Goal: Task Accomplishment & Management: Use online tool/utility

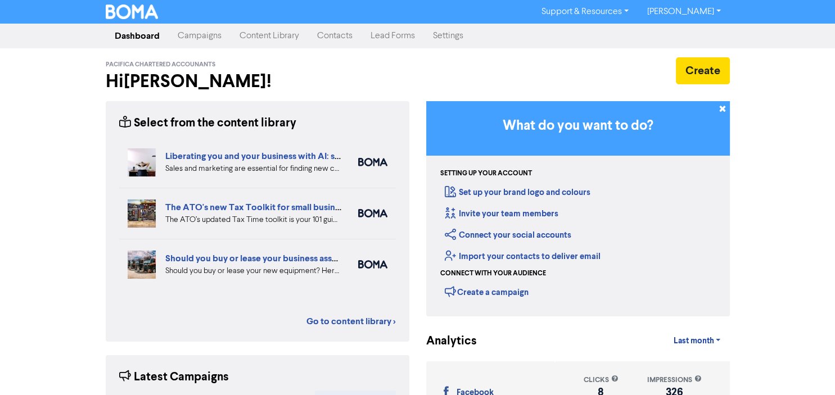
click at [267, 38] on link "Content Library" at bounding box center [270, 36] width 78 height 22
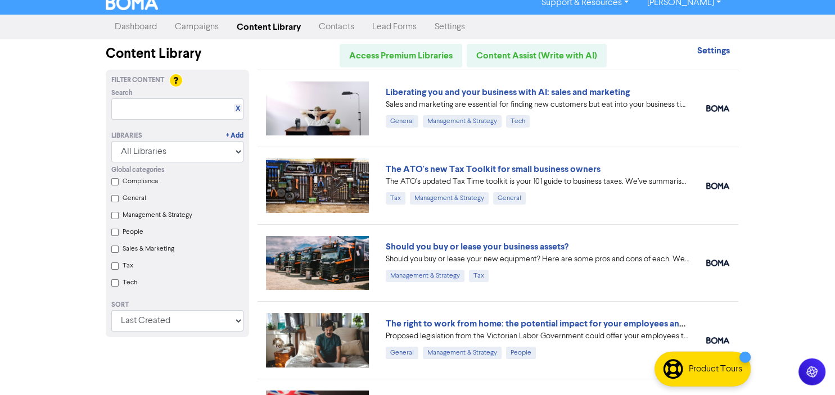
scroll to position [11, 0]
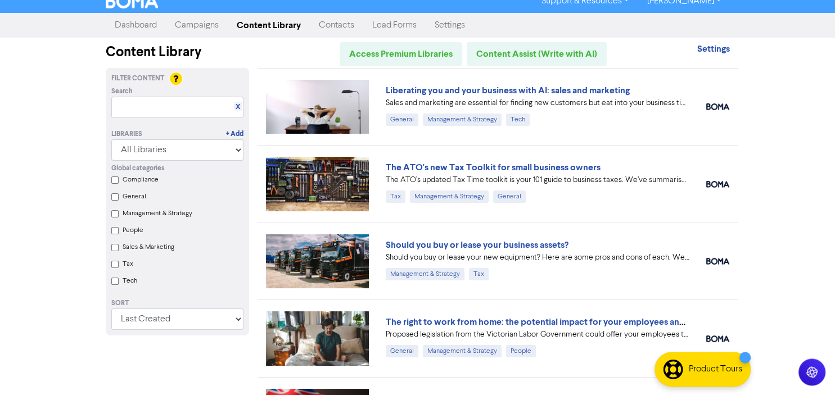
click at [186, 30] on link "Campaigns" at bounding box center [197, 25] width 62 height 22
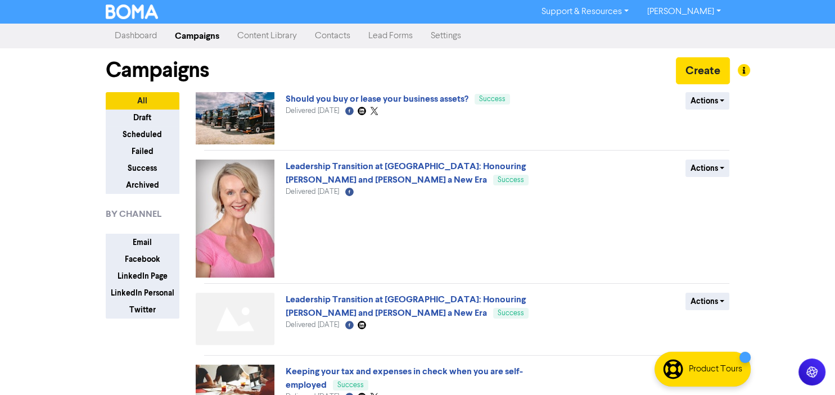
click at [262, 39] on link "Content Library" at bounding box center [267, 36] width 78 height 22
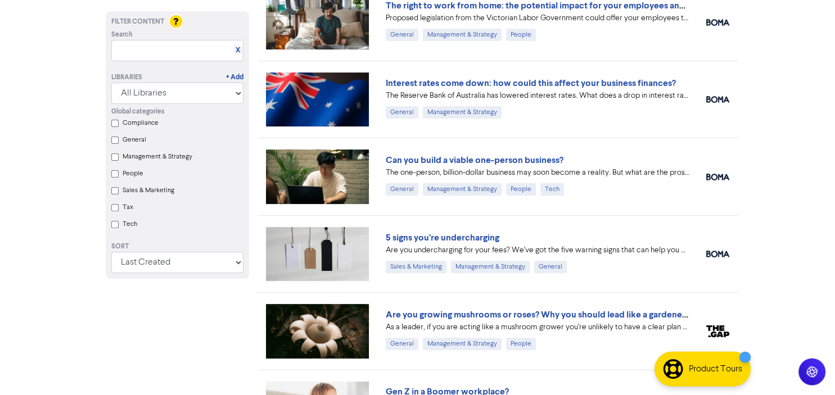
scroll to position [328, 0]
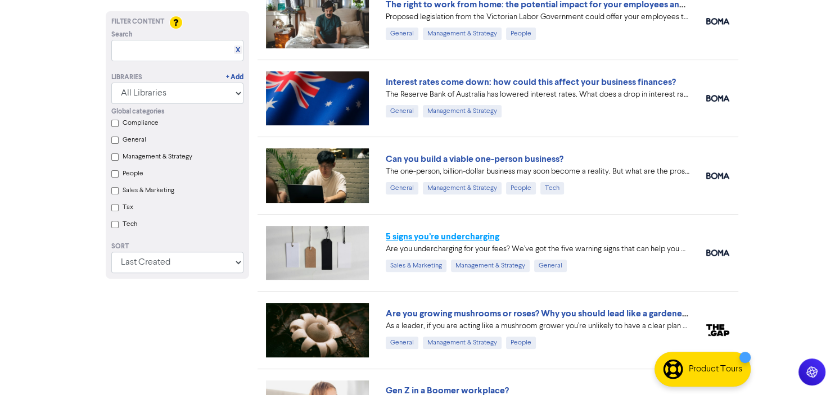
click at [460, 233] on link "5 signs you’re undercharging" at bounding box center [443, 236] width 114 height 11
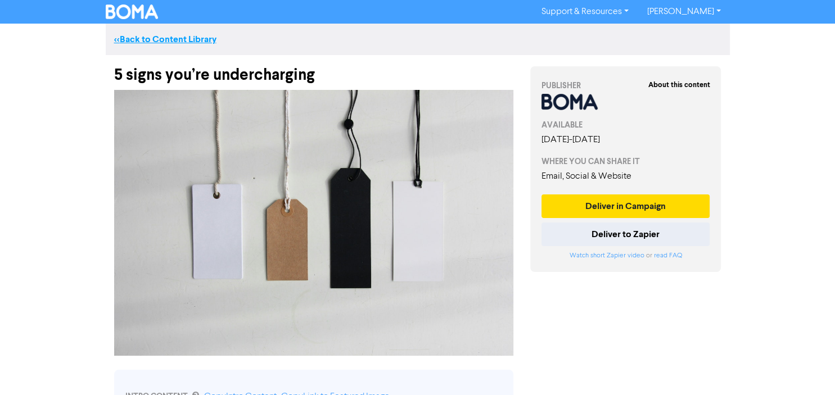
click at [143, 37] on link "<< Back to Content Library" at bounding box center [165, 39] width 102 height 11
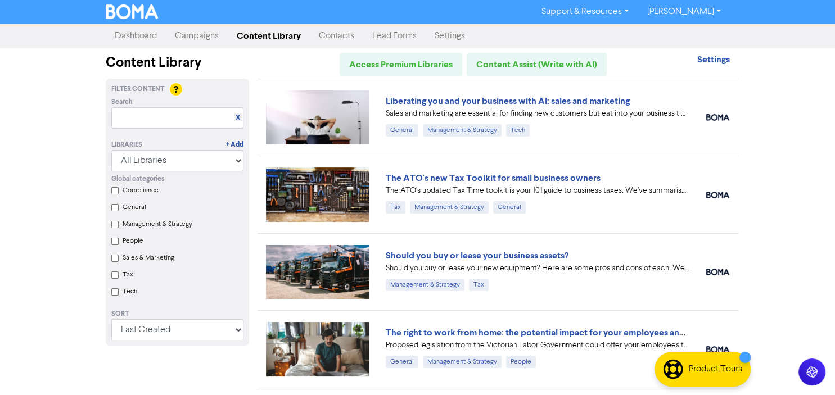
click at [201, 39] on link "Campaigns" at bounding box center [197, 36] width 62 height 22
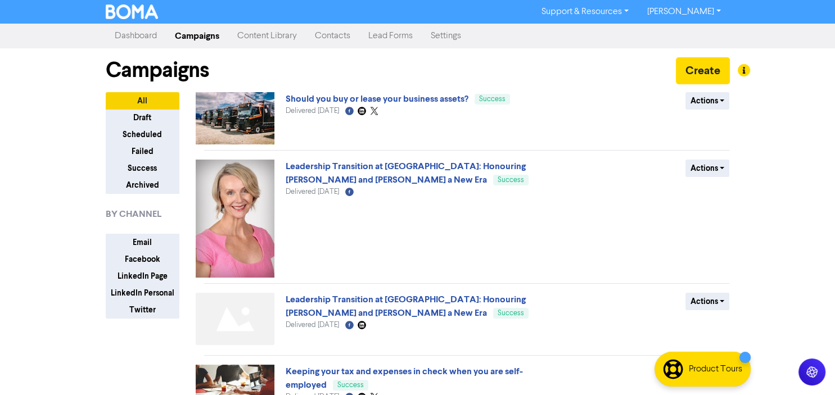
click at [278, 43] on link "Content Library" at bounding box center [267, 36] width 78 height 22
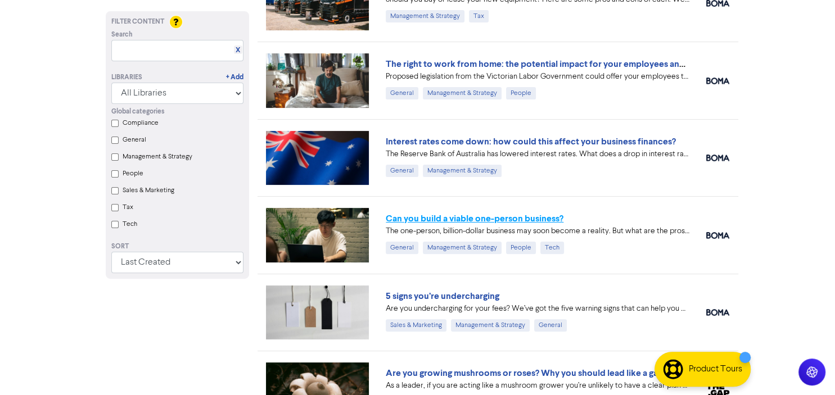
scroll to position [269, 0]
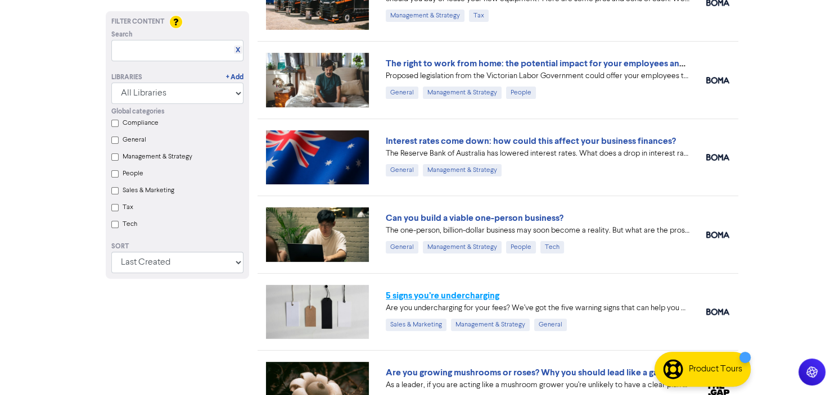
click at [475, 296] on link "5 signs you’re undercharging" at bounding box center [443, 295] width 114 height 11
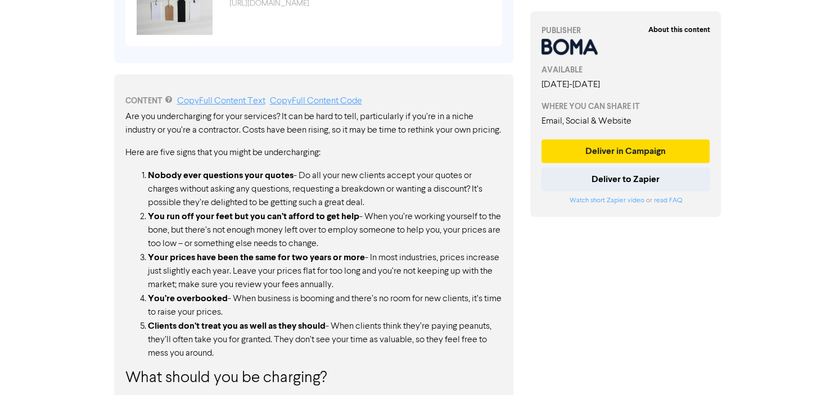
scroll to position [603, 0]
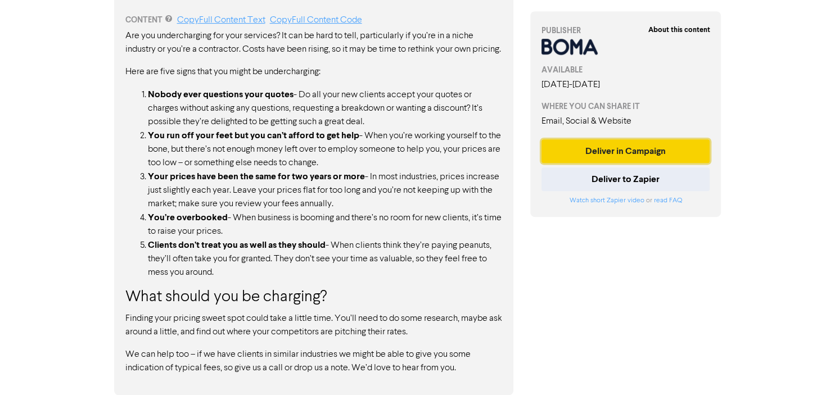
click at [633, 148] on button "Deliver in Campaign" at bounding box center [626, 151] width 169 height 24
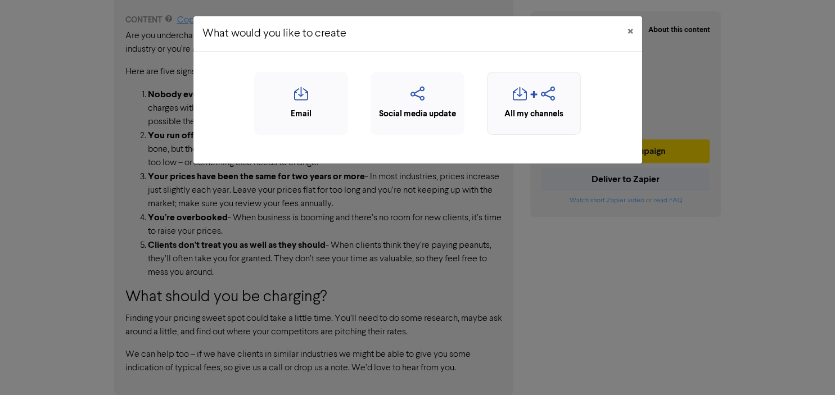
click at [526, 96] on icon "button" at bounding box center [520, 97] width 14 height 21
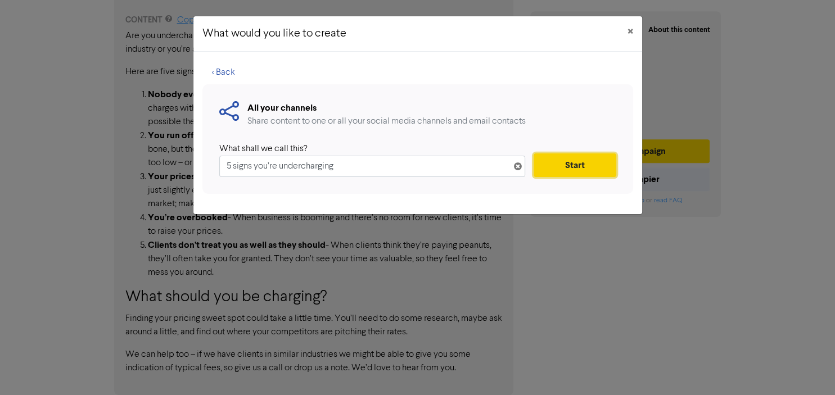
click at [562, 165] on button "Start" at bounding box center [575, 166] width 82 height 24
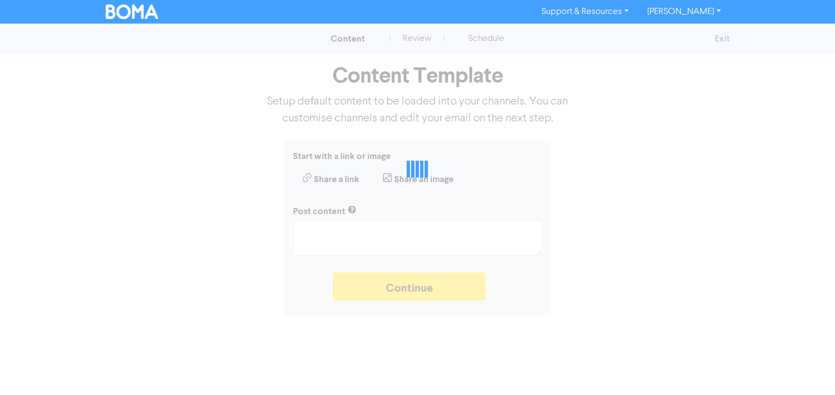
type textarea "x"
type textarea "Are you undercharging for your fees? We’ve got the five warning signs that can …"
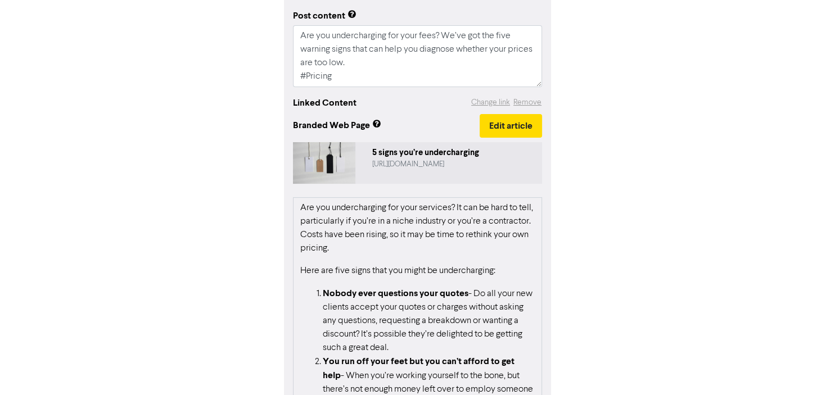
scroll to position [177, 0]
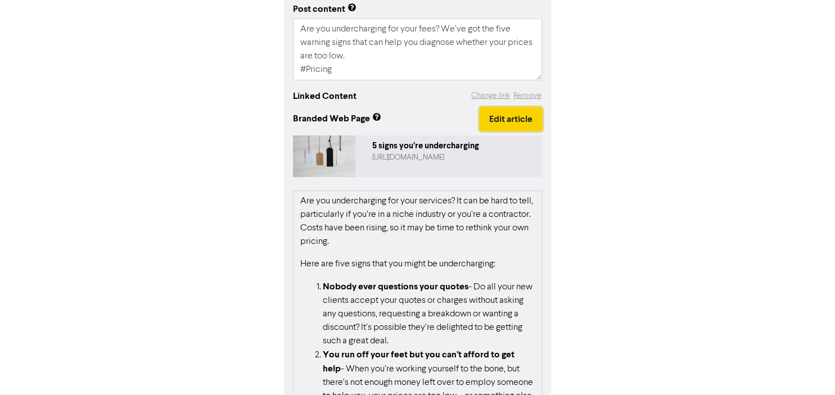
click at [514, 121] on button "Edit article" at bounding box center [511, 119] width 62 height 24
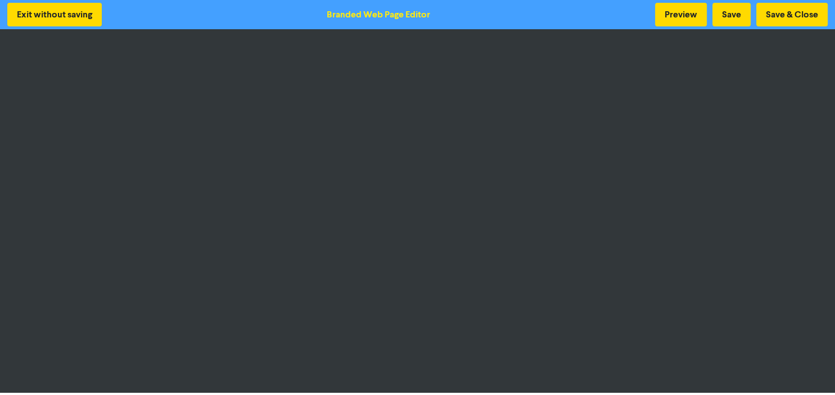
scroll to position [1, 0]
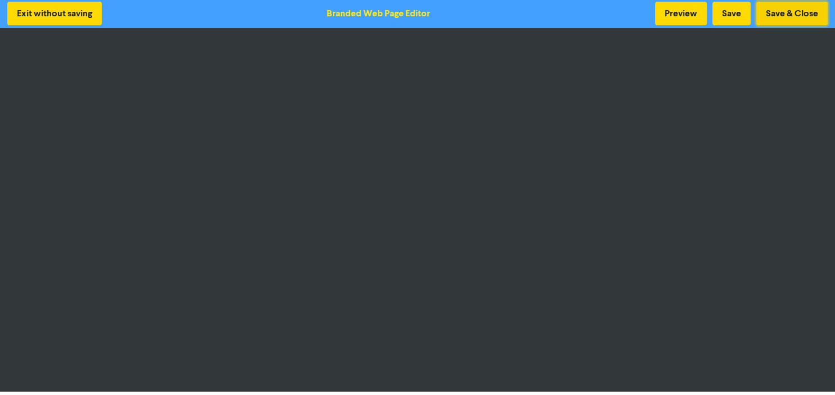
click at [801, 11] on button "Save & Close" at bounding box center [791, 14] width 71 height 24
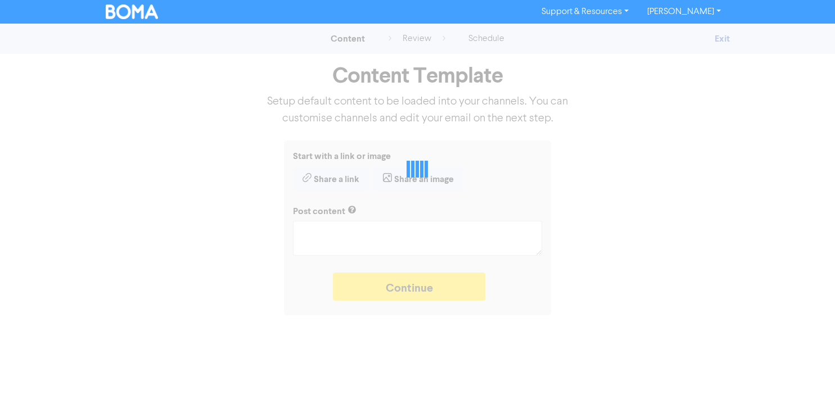
type textarea "x"
type textarea "Are you undercharging for your fees? We’ve got the five warning signs that can …"
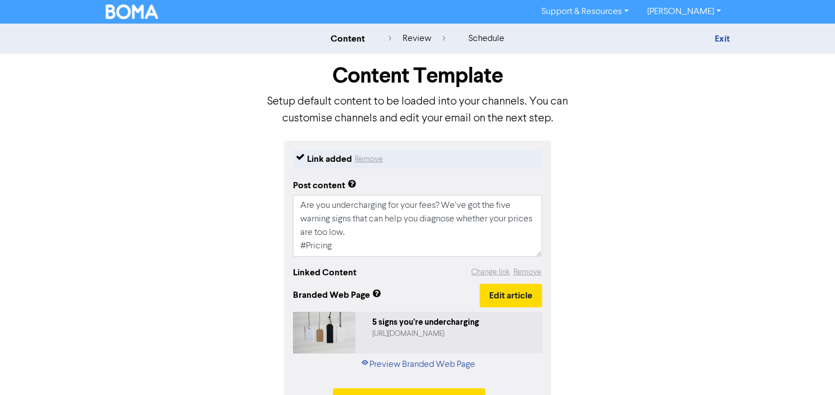
scroll to position [36, 0]
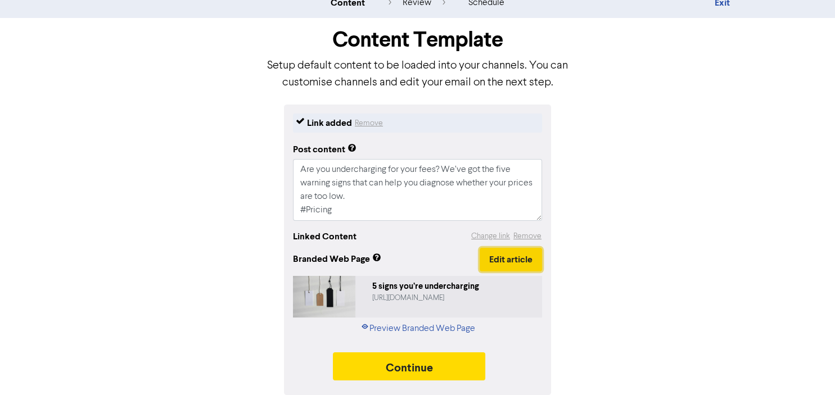
click at [515, 252] on button "Edit article" at bounding box center [511, 260] width 62 height 24
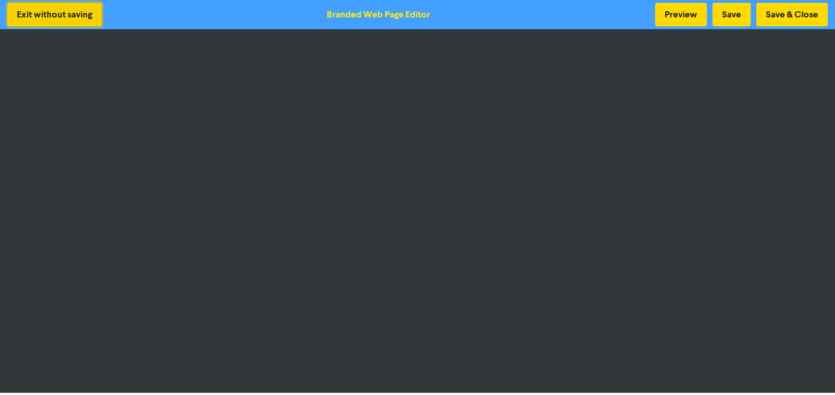
click at [75, 21] on button "Exit without saving" at bounding box center [54, 15] width 94 height 24
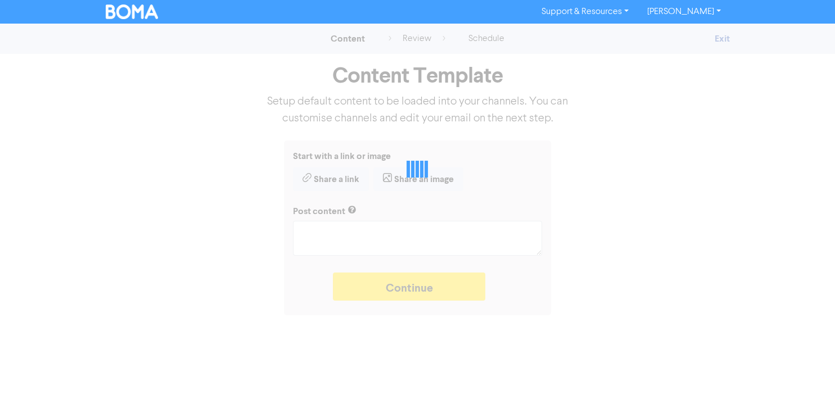
type textarea "x"
type textarea "Are you undercharging for your fees? We’ve got the five warning signs that can …"
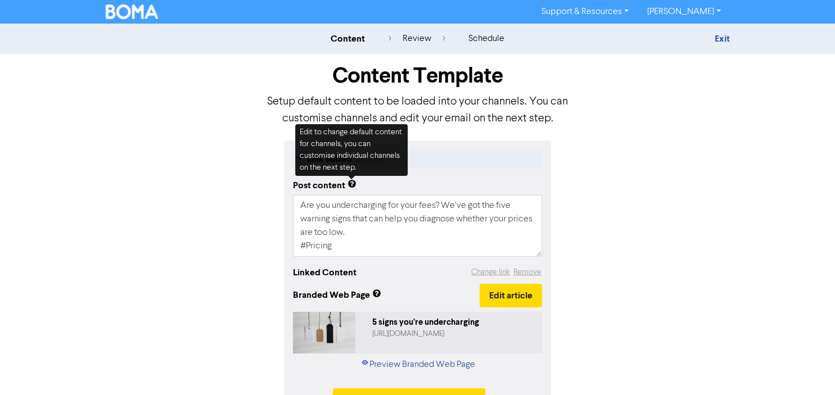
scroll to position [36, 0]
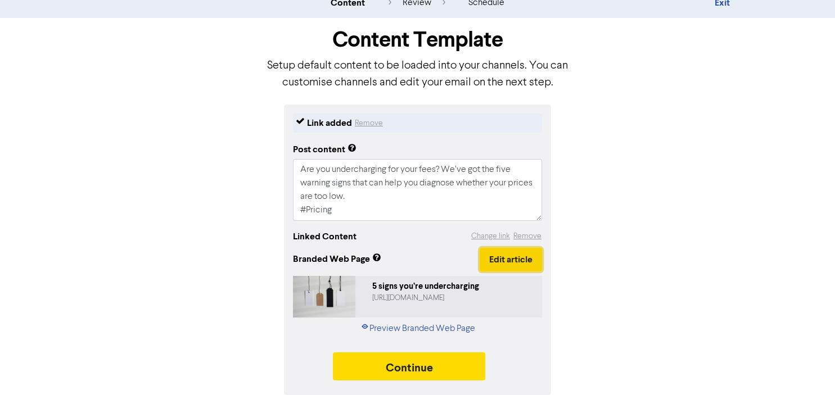
click at [510, 265] on button "Edit article" at bounding box center [511, 260] width 62 height 24
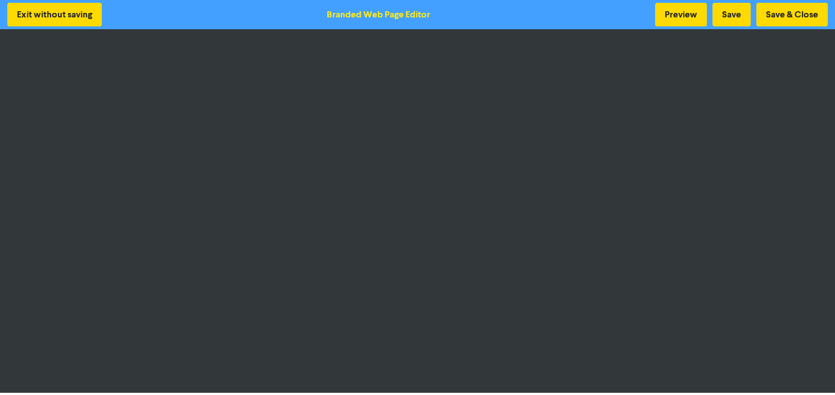
scroll to position [1, 0]
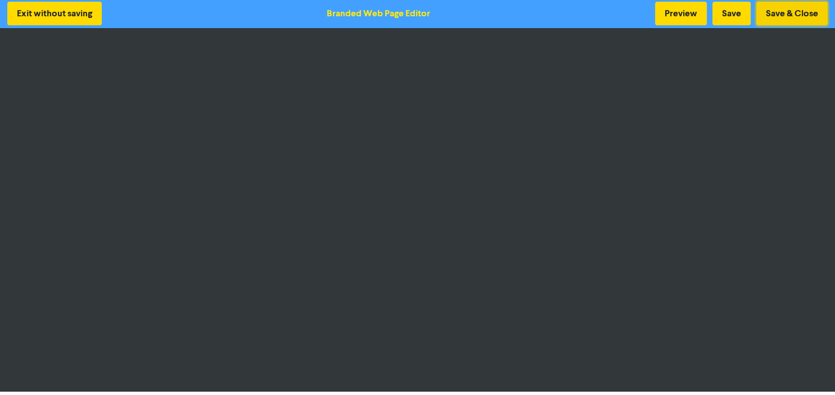
click at [782, 11] on button "Save & Close" at bounding box center [791, 14] width 71 height 24
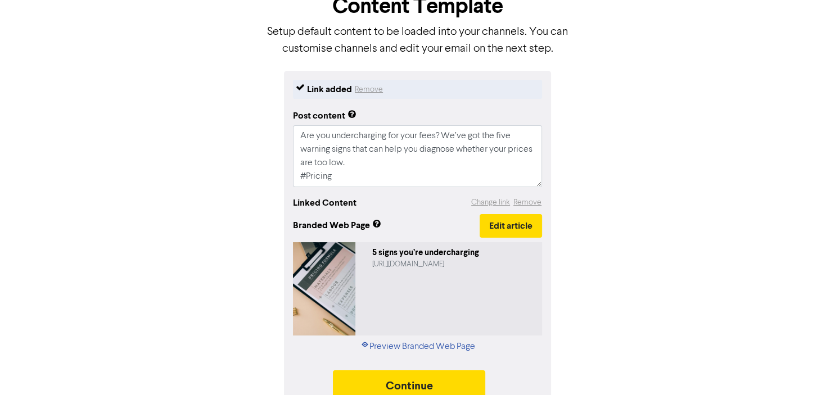
scroll to position [88, 0]
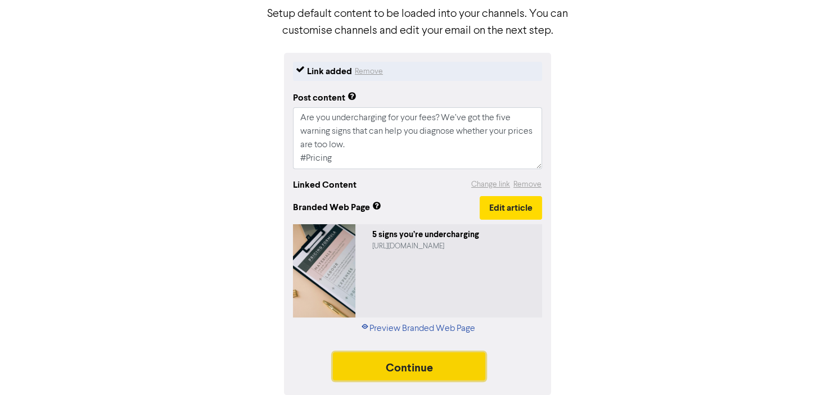
click at [429, 364] on button "Continue" at bounding box center [409, 367] width 153 height 28
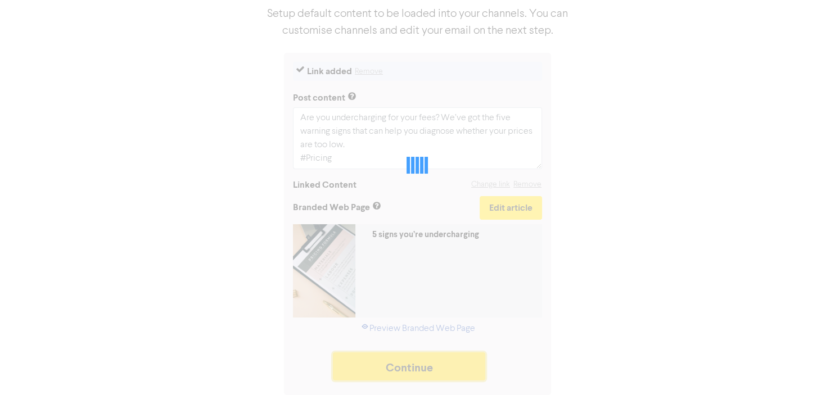
type textarea "x"
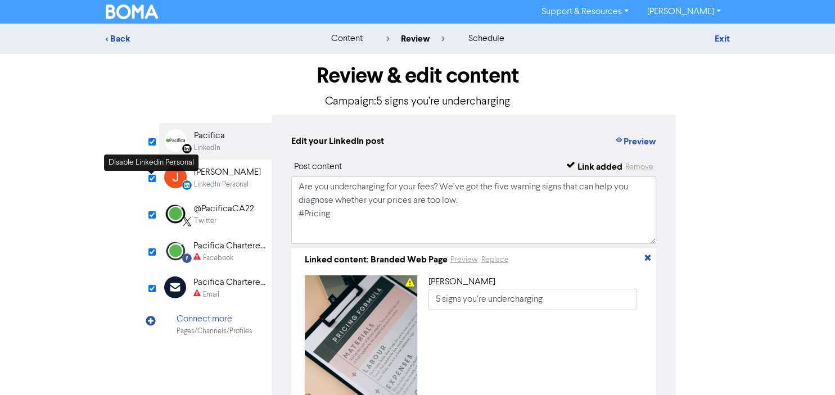
click at [151, 175] on input "checkbox" at bounding box center [151, 178] width 7 height 7
checkbox input "false"
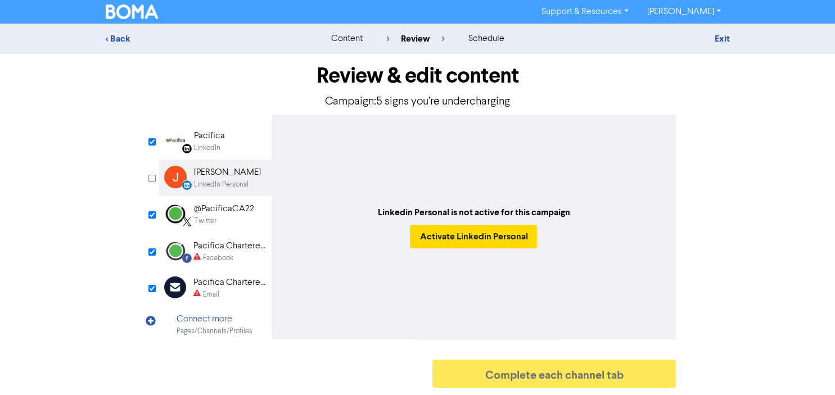
click at [219, 256] on div "Facebook" at bounding box center [218, 258] width 30 height 11
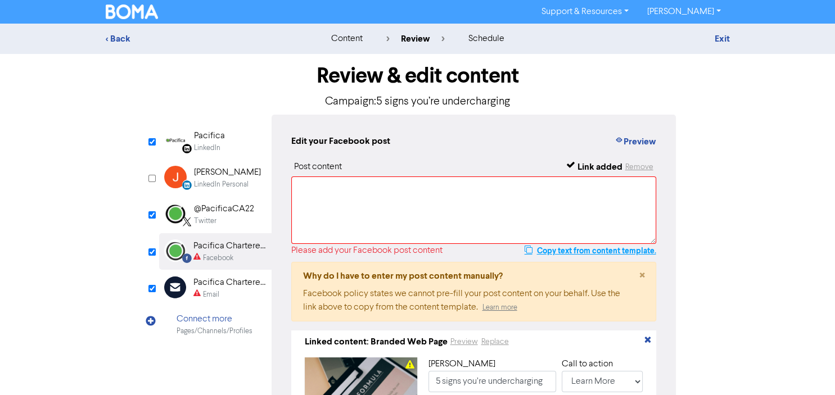
click at [554, 247] on button "Copy text from content template." at bounding box center [590, 250] width 133 height 13
click at [478, 192] on textarea at bounding box center [474, 210] width 366 height 67
paste textarea "Are you undercharging for your fees? We’ve got the five warning signs that can …"
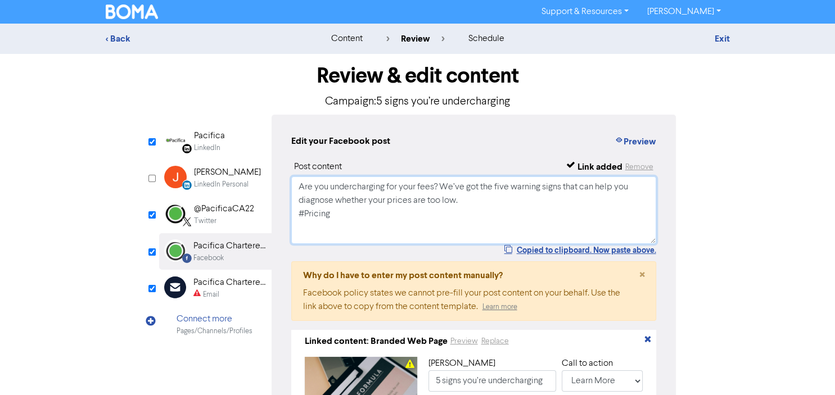
type textarea "Are you undercharging for your fees? We’ve got the five warning signs that can …"
click at [203, 296] on div "Email" at bounding box center [211, 295] width 16 height 11
type input "Are you undercharging for your fees? We’ve got the five warning signs that can …"
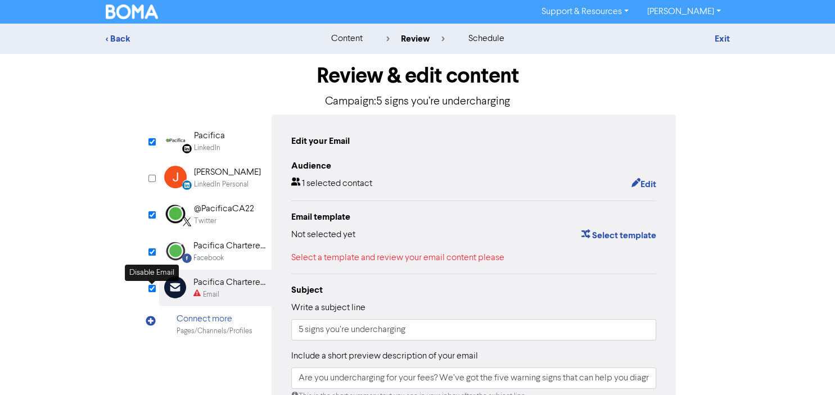
click at [154, 290] on input "checkbox" at bounding box center [151, 288] width 7 height 7
checkbox input "true"
type input "Are you undercharging for your fees? We’ve got the five warning signs that can …"
checkbox input "false"
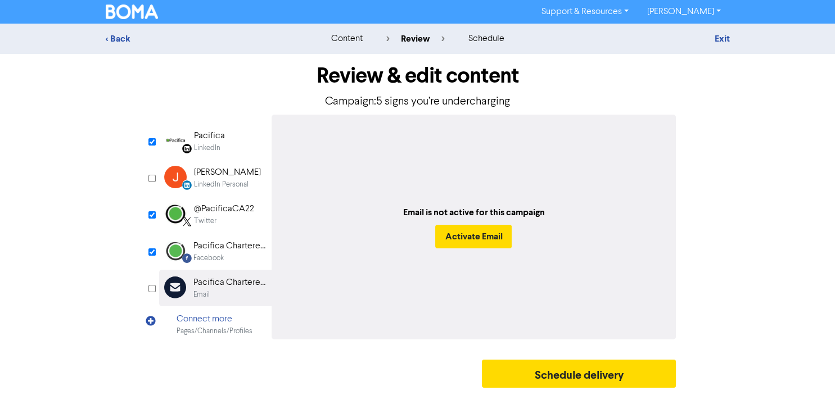
click at [348, 37] on div "content" at bounding box center [346, 38] width 31 height 13
click at [356, 47] on div "< Back content review schedule Exit" at bounding box center [417, 39] width 835 height 30
click at [116, 40] on div "< Back" at bounding box center [204, 38] width 197 height 13
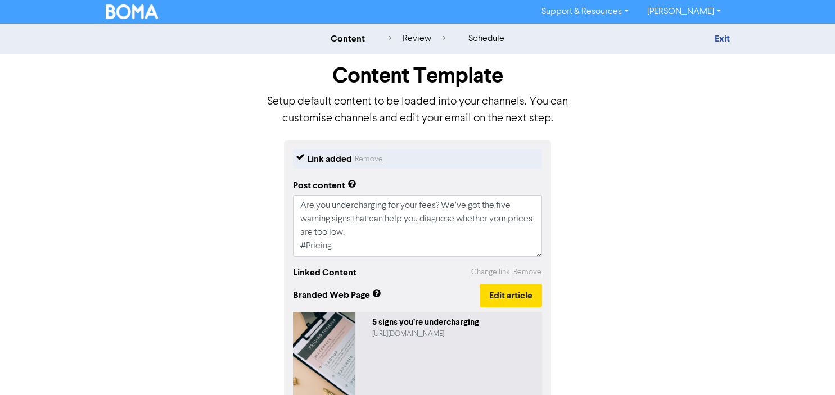
scroll to position [47, 0]
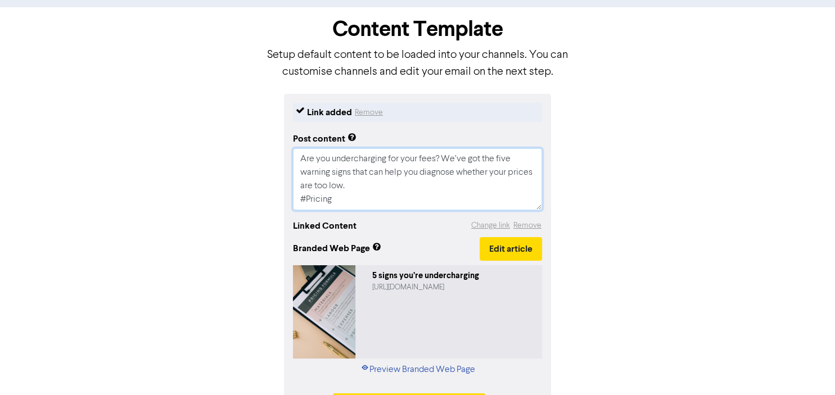
click at [339, 197] on textarea "Are you undercharging for your fees? We’ve got the five warning signs that can …" at bounding box center [417, 179] width 249 height 62
paste textarea "BusinessAdvisory #SmallBusinessSupport #BusinessGrowth #PlanPerformProsper #Pac…"
type textarea "x"
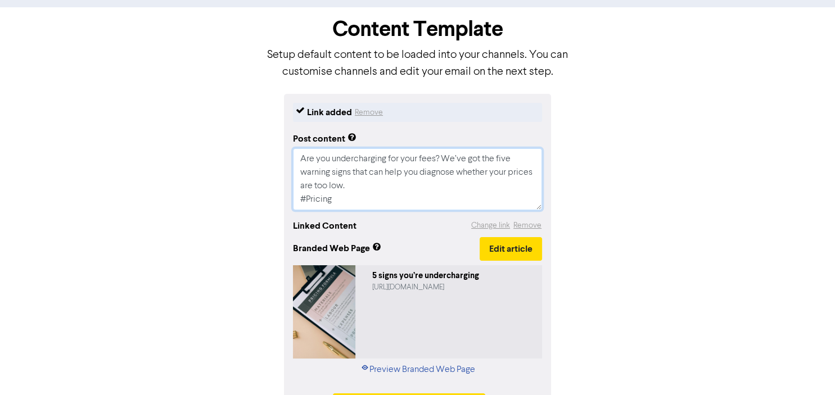
type textarea "Are you undercharging for your fees? We’ve got the five warning signs that can …"
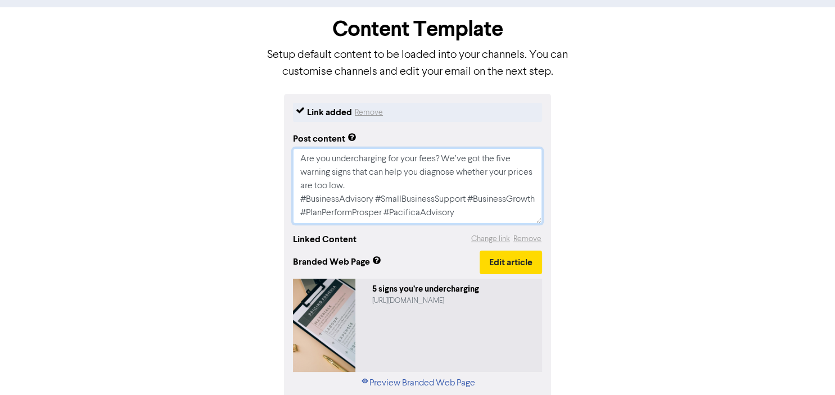
type textarea "x"
type textarea "Are you undercharging for your fees? We’ve got the five warning signs that can …"
type textarea "x"
type textarea "Are you undercharging for your fees? We’ve got the five warning signs that can …"
type textarea "x"
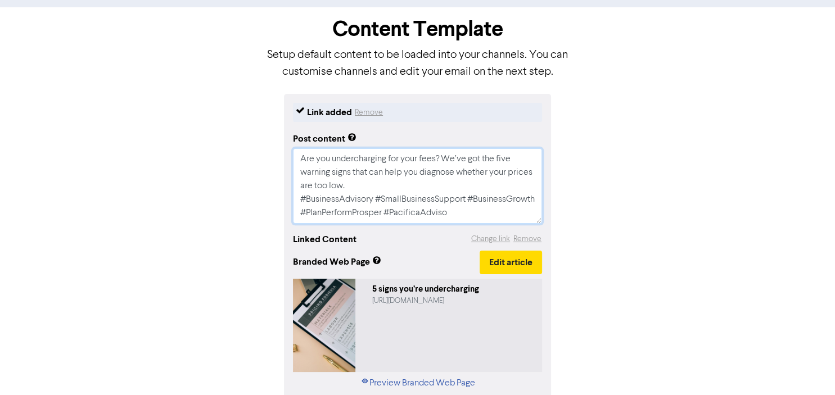
type textarea "Are you undercharging for your fees? We’ve got the five warning signs that can …"
type textarea "x"
type textarea "Are you undercharging for your fees? We’ve got the five warning signs that can …"
type textarea "x"
type textarea "Are you undercharging for your fees? We’ve got the five warning signs that can …"
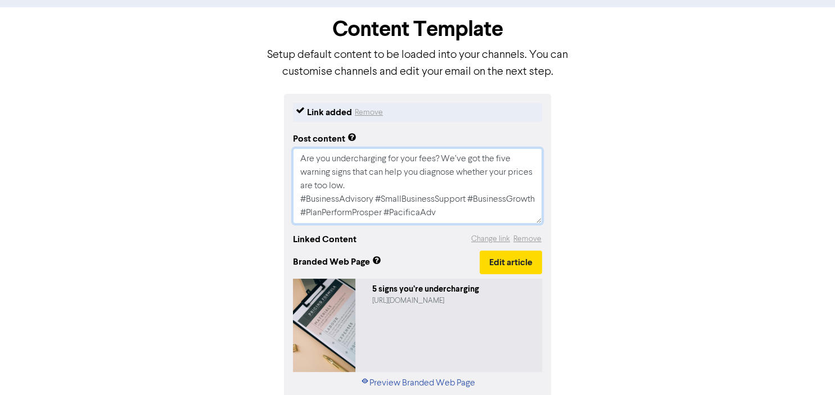
type textarea "x"
type textarea "Are you undercharging for your fees? We’ve got the five warning signs that can …"
type textarea "x"
type textarea "Are you undercharging for your fees? We’ve got the five warning signs that can …"
type textarea "x"
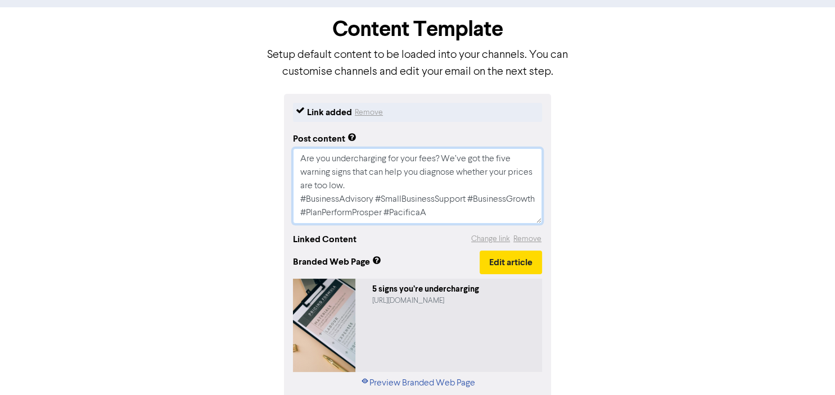
type textarea "Are you undercharging for your fees? We’ve got the five warning signs that can …"
type textarea "x"
type textarea "Are you undercharging for your fees? We’ve got the five warning signs that can …"
type textarea "x"
type textarea "Are you undercharging for your fees? We’ve got the five warning signs that can …"
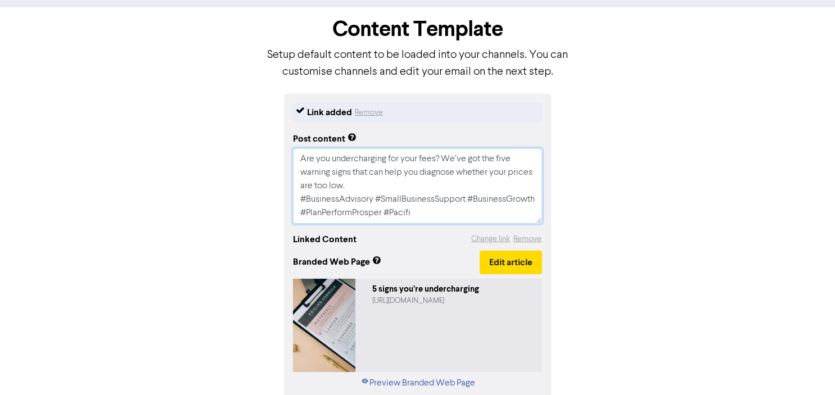
type textarea "x"
type textarea "Are you undercharging for your fees? We’ve got the five warning signs that can …"
type textarea "x"
type textarea "Are you undercharging for your fees? We’ve got the five warning signs that can …"
type textarea "x"
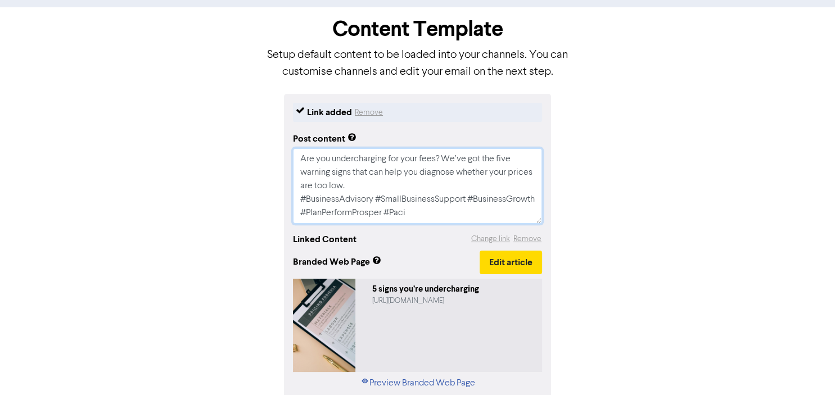
type textarea "Are you undercharging for your fees? We’ve got the five warning signs that can …"
type textarea "x"
type textarea "Are you undercharging for your fees? We’ve got the five warning signs that can …"
type textarea "x"
type textarea "Are you undercharging for your fees? We’ve got the five warning signs that can …"
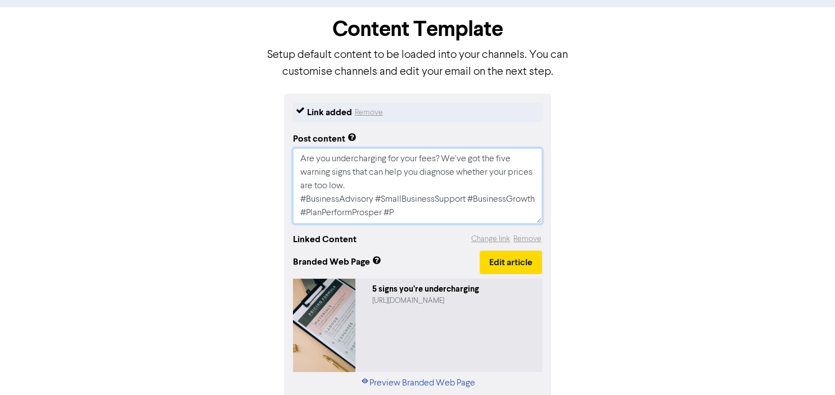
type textarea "x"
type textarea "Are you undercharging for your fees? We’ve got the five warning signs that can …"
type textarea "x"
type textarea "Are you undercharging for your fees? We’ve got the five warning signs that can …"
type textarea "x"
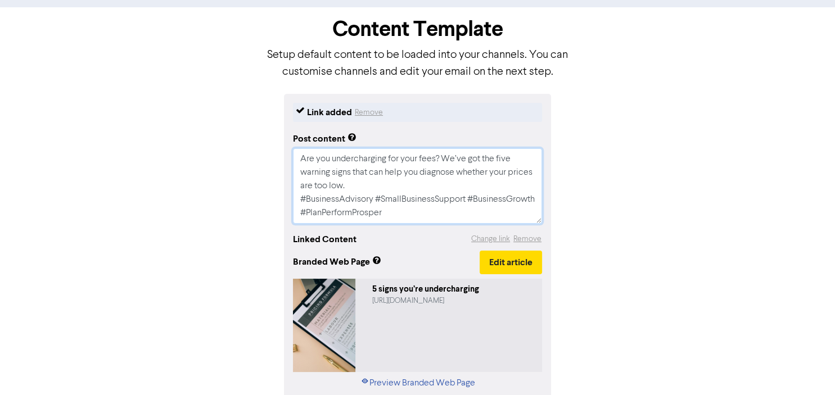
scroll to position [101, 0]
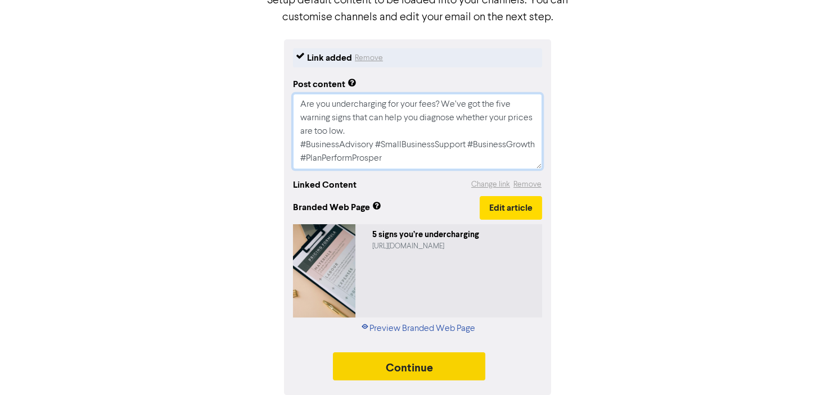
type textarea "Are you undercharging for your fees? We’ve got the five warning signs that can …"
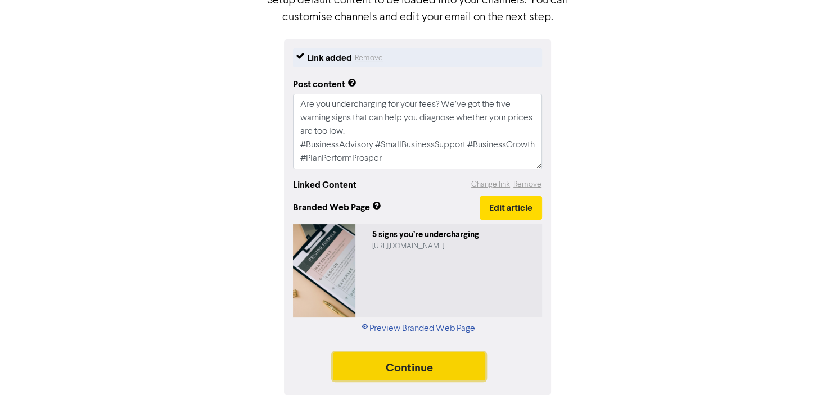
click at [414, 362] on button "Continue" at bounding box center [409, 367] width 153 height 28
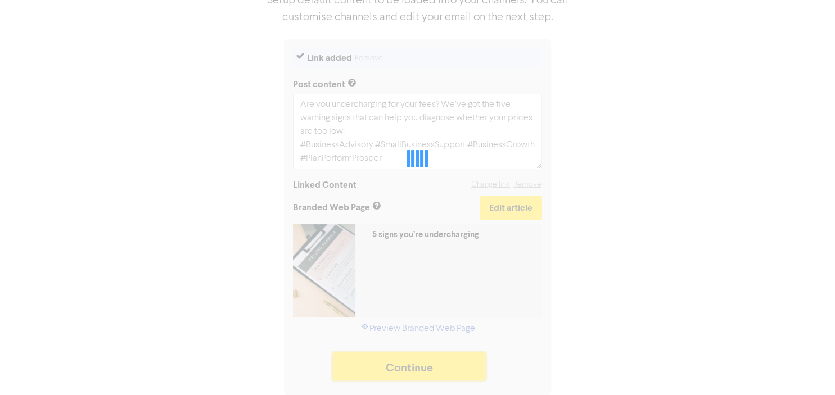
type textarea "x"
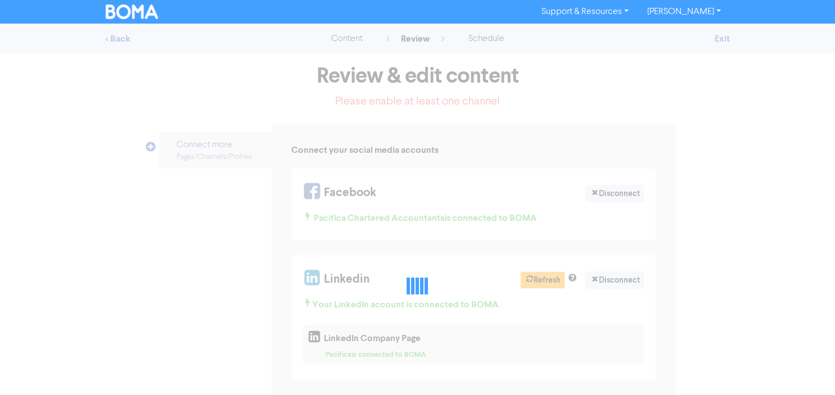
select select "LEARN_MORE"
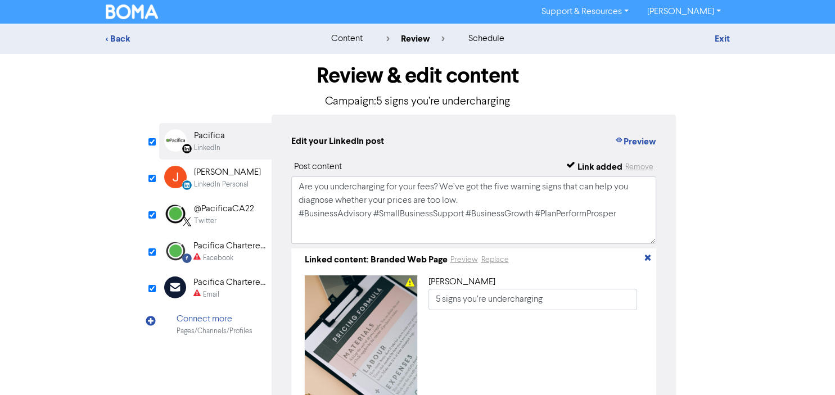
scroll to position [29, 0]
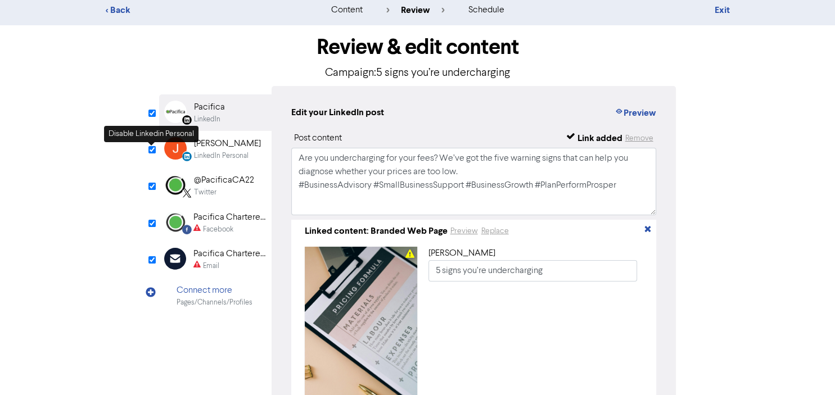
click at [153, 149] on input "checkbox" at bounding box center [151, 149] width 7 height 7
checkbox input "false"
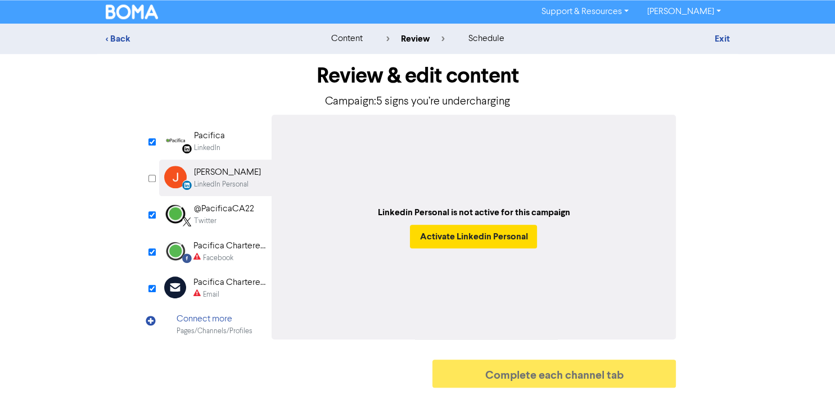
scroll to position [0, 0]
click at [213, 254] on div "Facebook" at bounding box center [218, 258] width 30 height 11
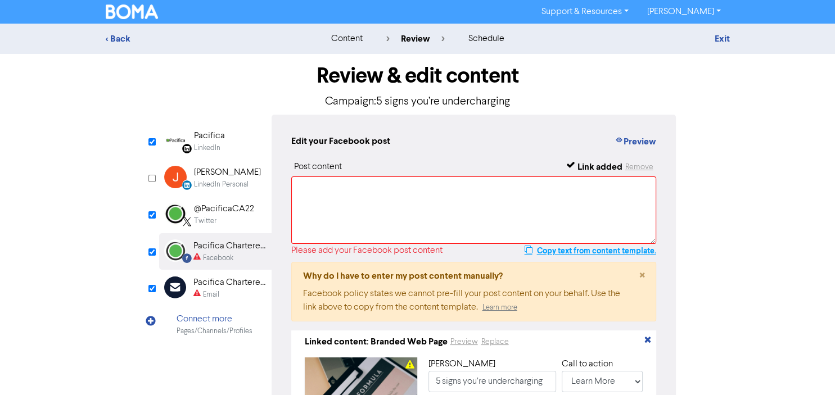
click at [558, 253] on button "Copy text from content template." at bounding box center [590, 250] width 133 height 13
click at [489, 190] on textarea at bounding box center [474, 210] width 366 height 67
paste textarea "Are you undercharging for your fees? We’ve got the five warning signs that can …"
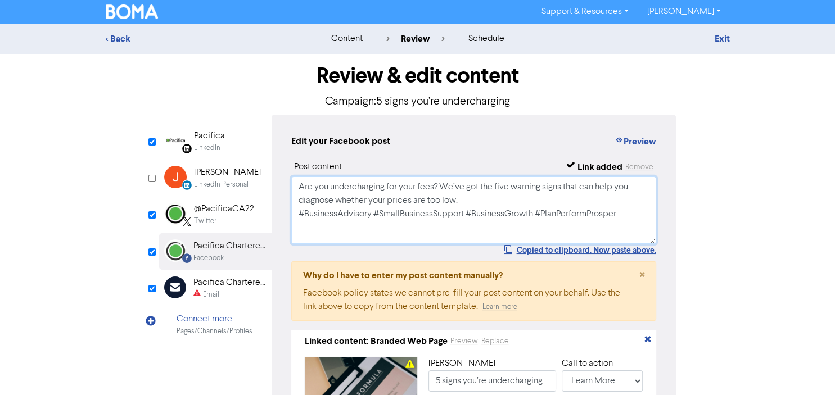
click at [465, 199] on textarea "Are you undercharging for your fees? We’ve got the five warning signs that can …" at bounding box center [474, 210] width 366 height 67
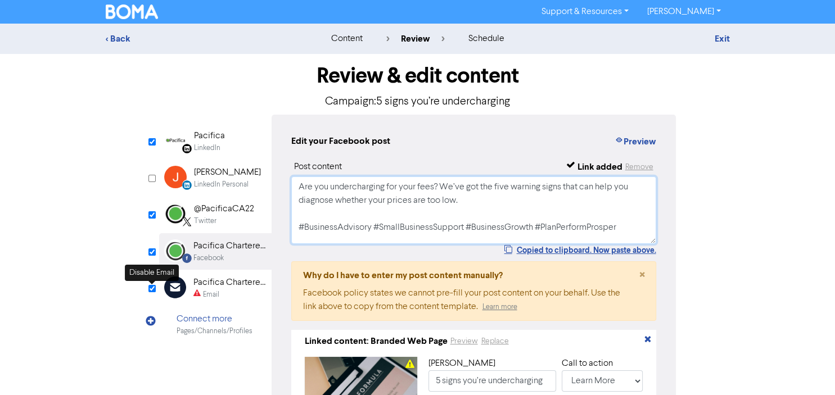
type textarea "Are you undercharging for your fees? We’ve got the five warning signs that can …"
click at [151, 287] on input "checkbox" at bounding box center [151, 288] width 7 height 7
checkbox input "true"
type input "Are you undercharging for your fees? We’ve got the five warning signs that can …"
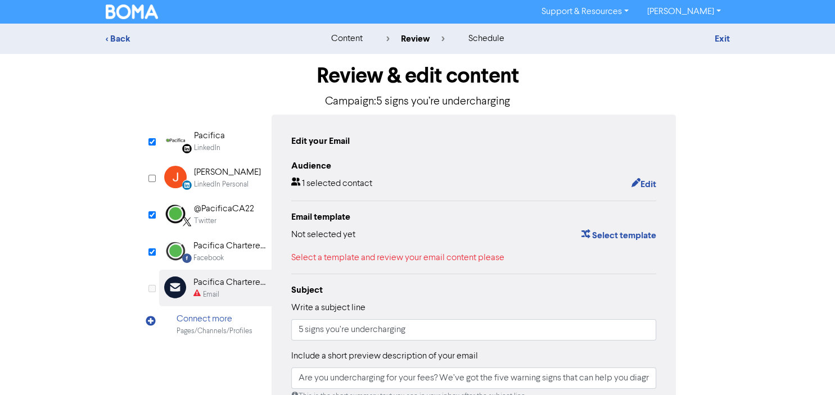
checkbox input "false"
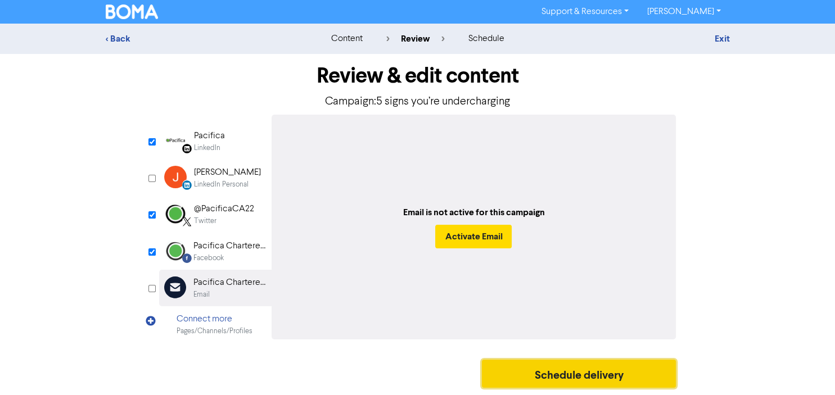
click at [548, 369] on button "Schedule delivery" at bounding box center [579, 374] width 195 height 28
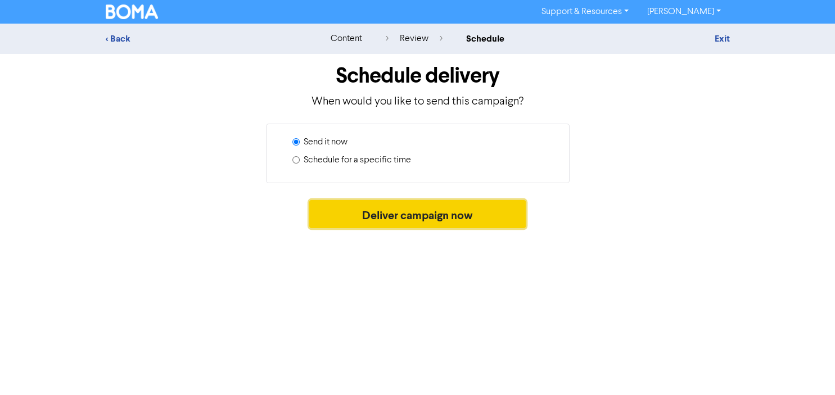
click at [453, 218] on button "Deliver campaign now" at bounding box center [417, 214] width 217 height 28
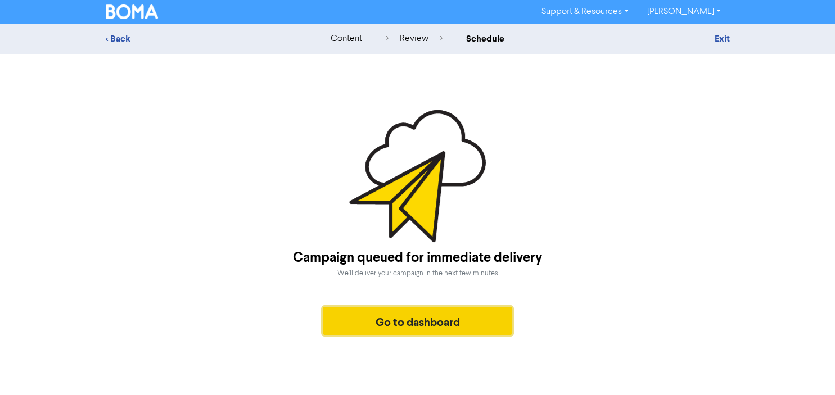
click at [411, 323] on button "Go to dashboard" at bounding box center [418, 321] width 190 height 28
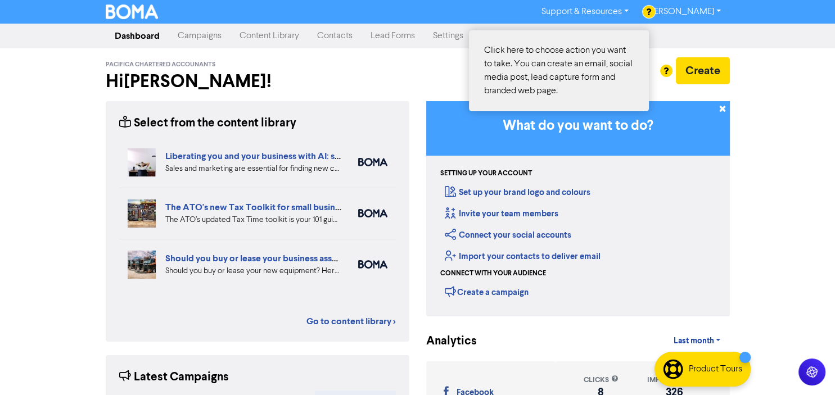
click at [712, 72] on div at bounding box center [417, 197] width 835 height 395
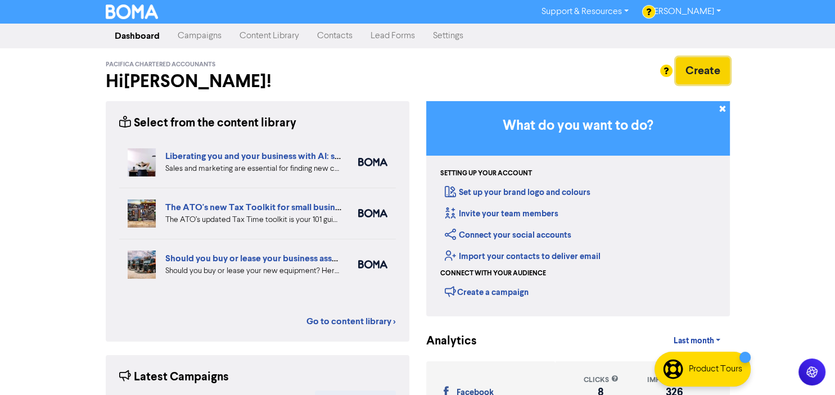
click at [695, 73] on button "Create" at bounding box center [703, 70] width 54 height 27
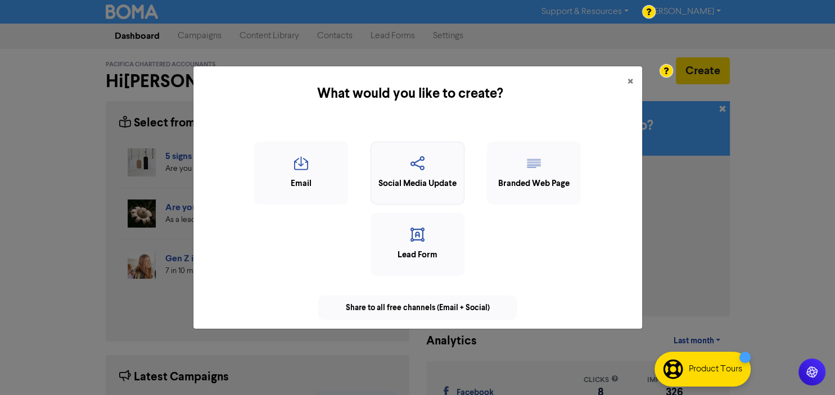
click at [428, 178] on div "Social Media Update" at bounding box center [418, 184] width 82 height 13
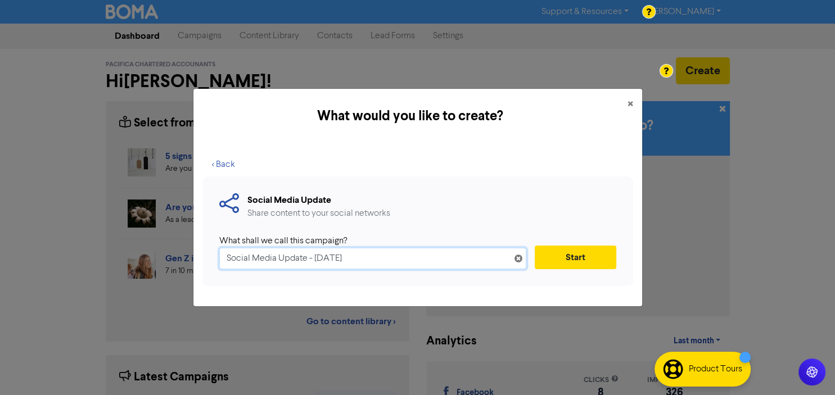
click at [359, 258] on input "Social Media Update - [DATE]" at bounding box center [372, 258] width 307 height 21
paste input "MEs in [GEOGRAPHIC_DATA]: Fraud Is Real—and the Risks Are Rising"
type input "SMEs in [GEOGRAPHIC_DATA]: Fraud Is Real—and the Risks Are Rising"
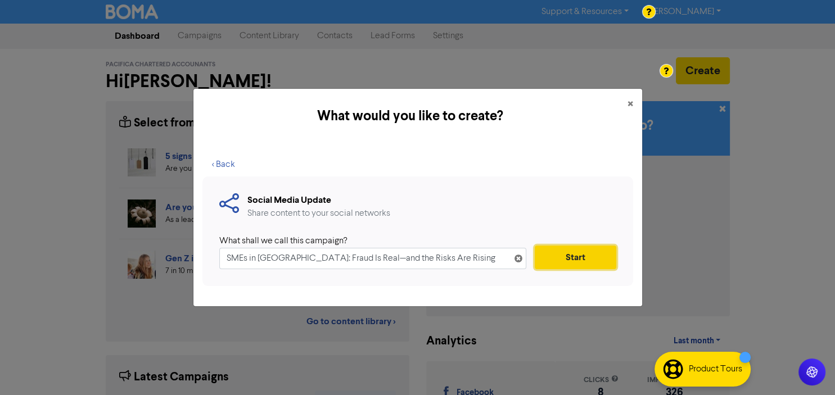
click at [572, 258] on button "Start" at bounding box center [576, 258] width 82 height 24
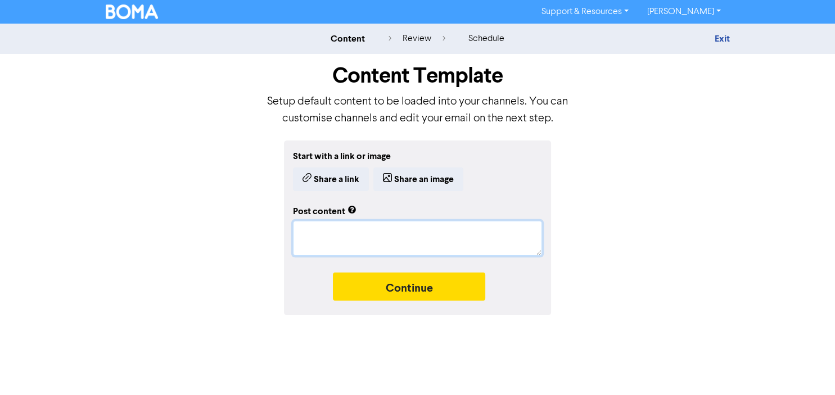
click at [340, 222] on textarea at bounding box center [417, 238] width 249 height 35
paste textarea "Lorem ips dolors ametconsec adi elitseddoeiu tempori ut labor, etd mag aliqua e…"
type textarea "x"
type textarea "Lorem ips dolors ametconsec adi elitseddoeiu tempori ut labor, etd mag aliqua e…"
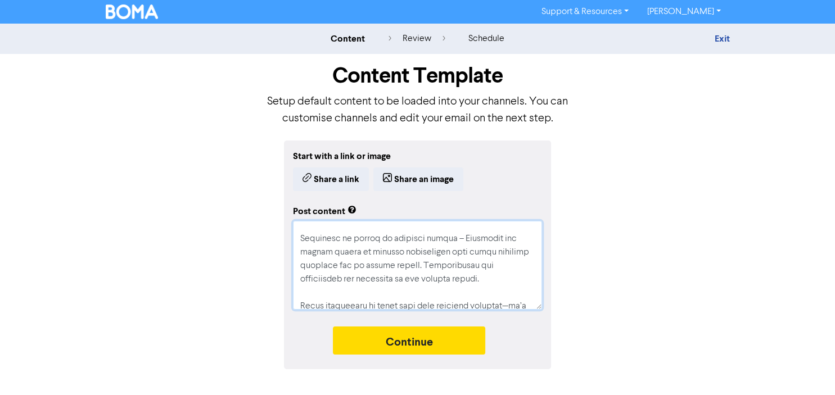
scroll to position [567, 0]
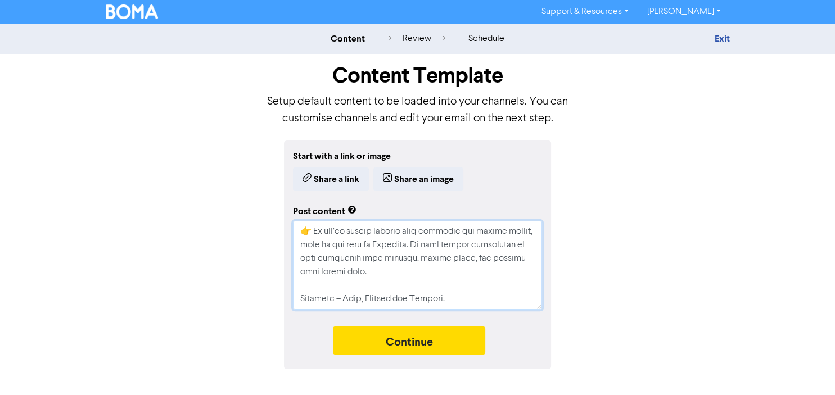
click at [313, 232] on textarea at bounding box center [417, 265] width 249 height 89
type textarea "x"
type textarea "Lorem ips dolors ametconsec adi elitseddoeiu tempori ut labor, etd mag aliqua e…"
type textarea "x"
type textarea "Lorem ips dolors ametconsec adi elitseddoeiu tempori ut labor, etd mag aliqua e…"
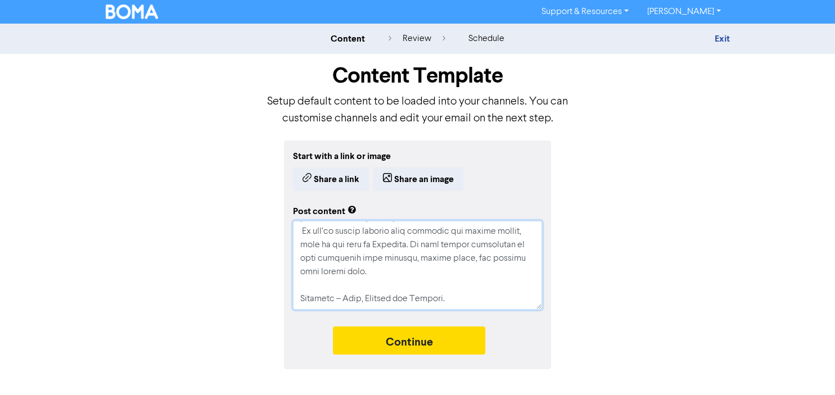
scroll to position [553, 0]
type textarea "x"
type textarea "Lorem ips dolors ametconsec adi elitseddoeiu tempori ut labor, etd mag aliqua e…"
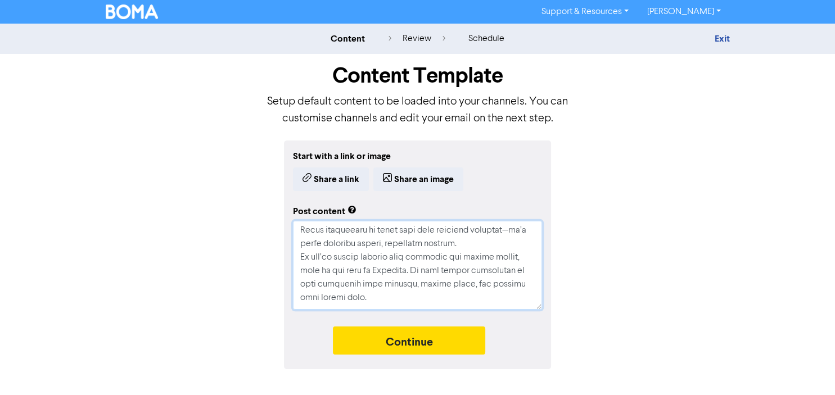
scroll to position [523, 0]
click at [467, 251] on textarea at bounding box center [417, 265] width 249 height 89
type textarea "x"
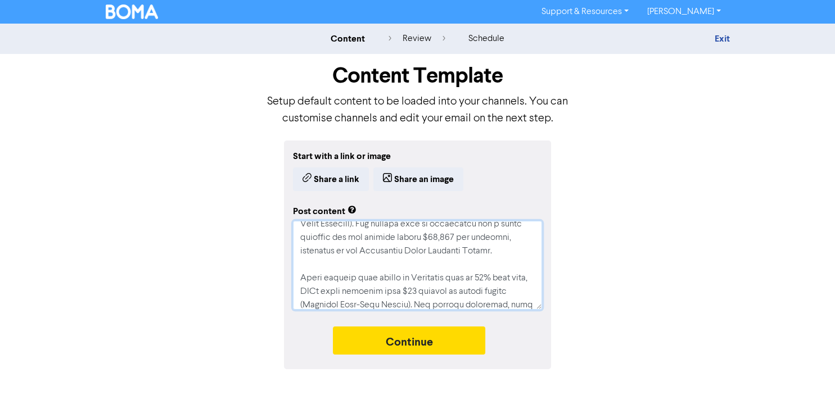
scroll to position [35, 0]
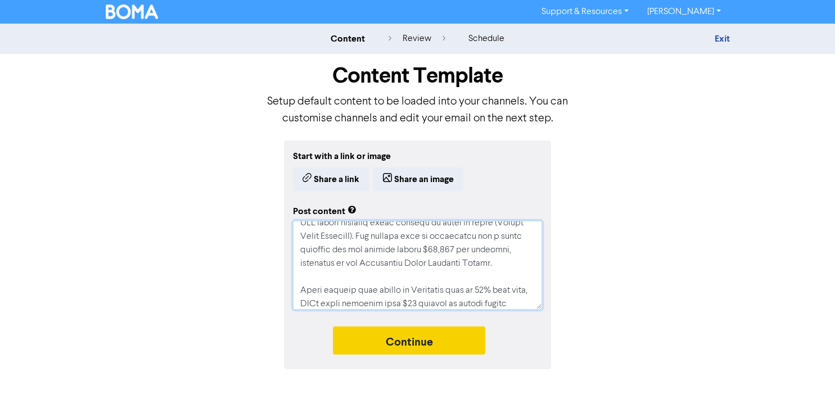
type textarea "Lorem ips dolors ametconsec adi elitseddoeiu tempori ut labor, etd mag aliqua e…"
click at [399, 340] on button "Continue" at bounding box center [409, 341] width 153 height 28
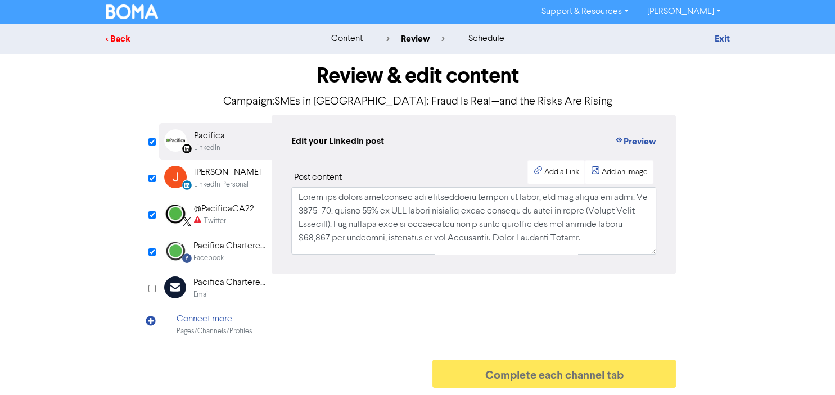
click at [116, 40] on div "< Back" at bounding box center [204, 38] width 197 height 13
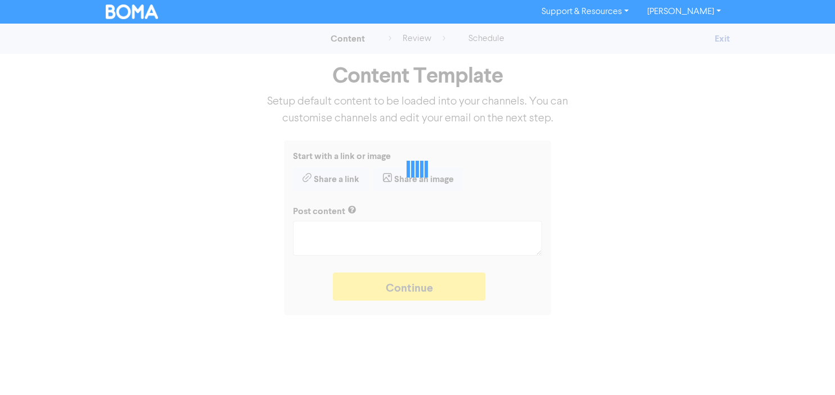
type textarea "x"
type textarea "Lorem ips dolors ametconsec adi elitseddoeiu tempori ut labor, etd mag aliqua e…"
type textarea "x"
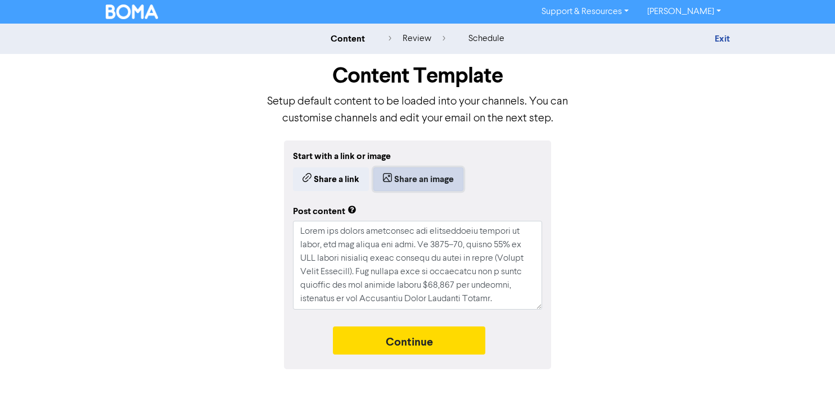
click at [405, 178] on button "Share an image" at bounding box center [418, 180] width 90 height 24
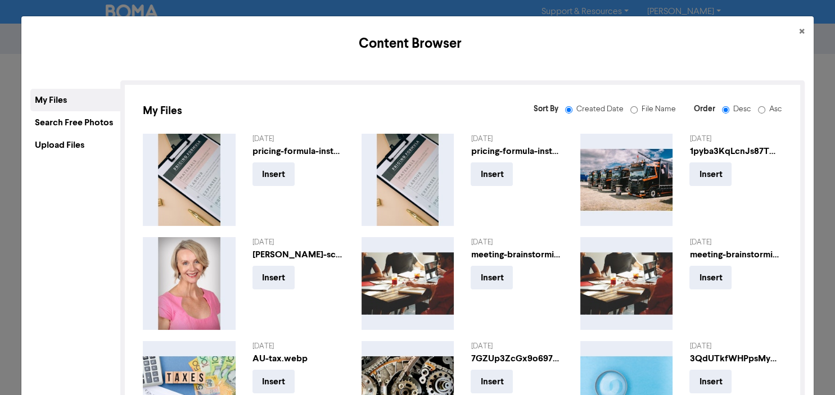
click at [530, 8] on div "Content Browser × My Files Search Free Photos Upload Files My Files Sort By Cre…" at bounding box center [417, 197] width 835 height 395
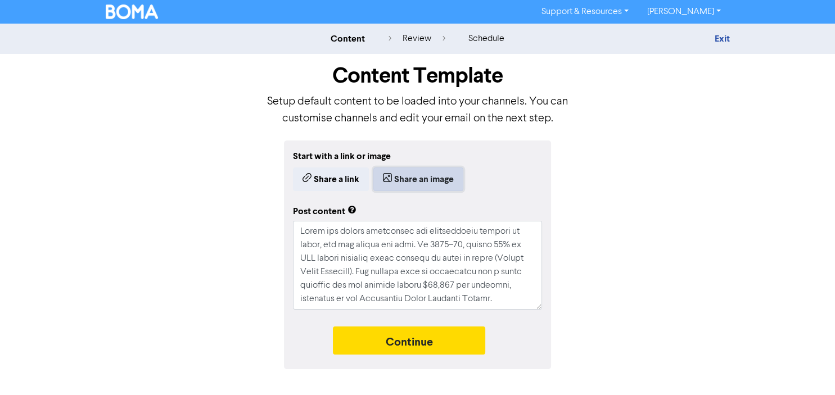
click at [419, 177] on button "Share an image" at bounding box center [418, 180] width 90 height 24
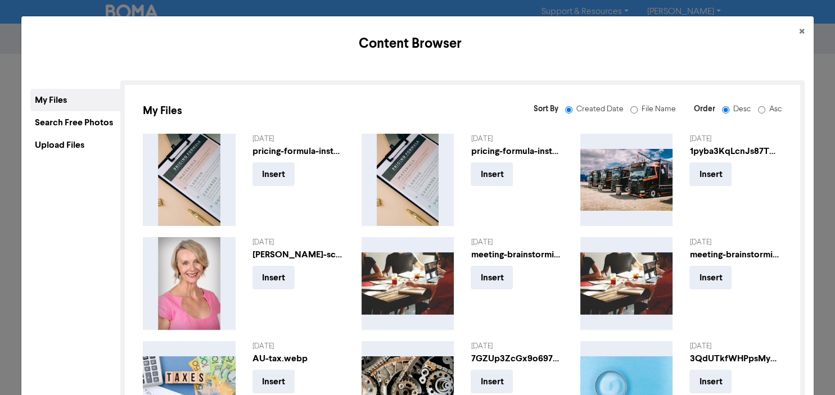
click at [61, 145] on div "Upload Files" at bounding box center [75, 145] width 90 height 22
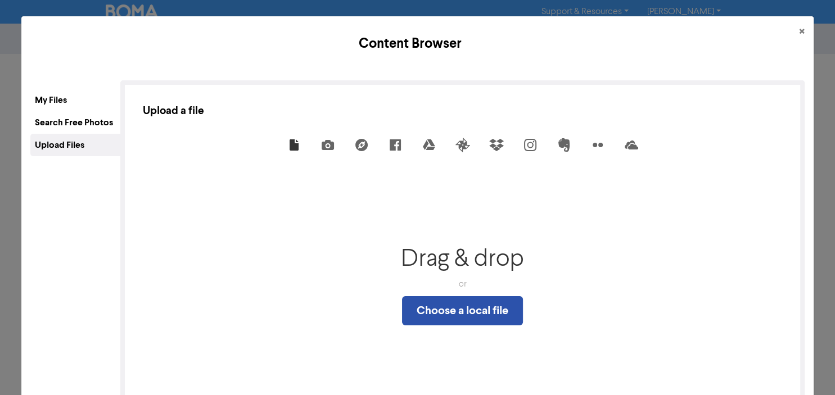
click at [82, 123] on div "Search Free Photos" at bounding box center [75, 122] width 90 height 22
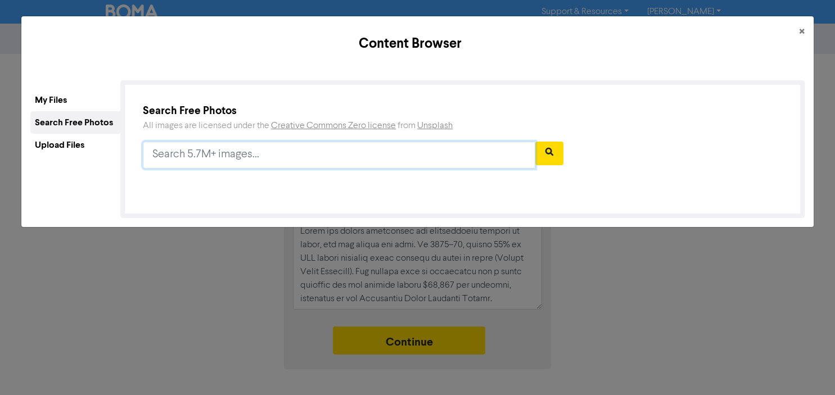
click at [240, 159] on input "text" at bounding box center [339, 155] width 393 height 27
type input "m"
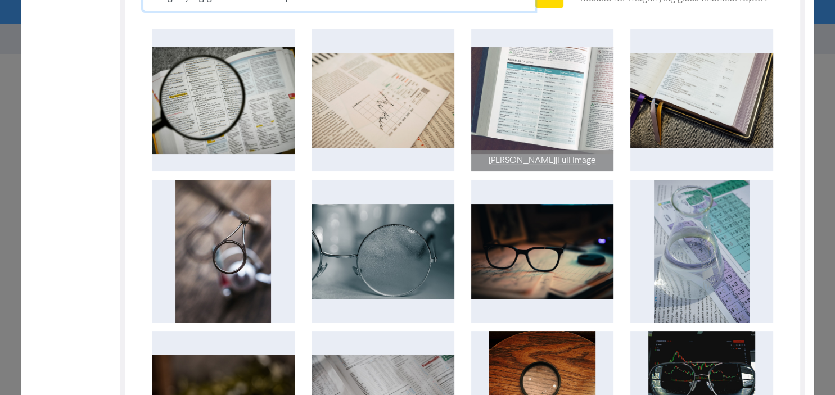
scroll to position [324, 0]
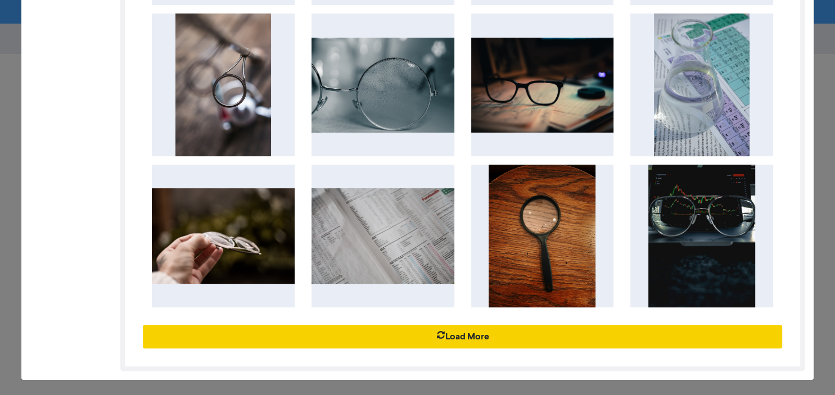
type input "magnifying glass financial report"
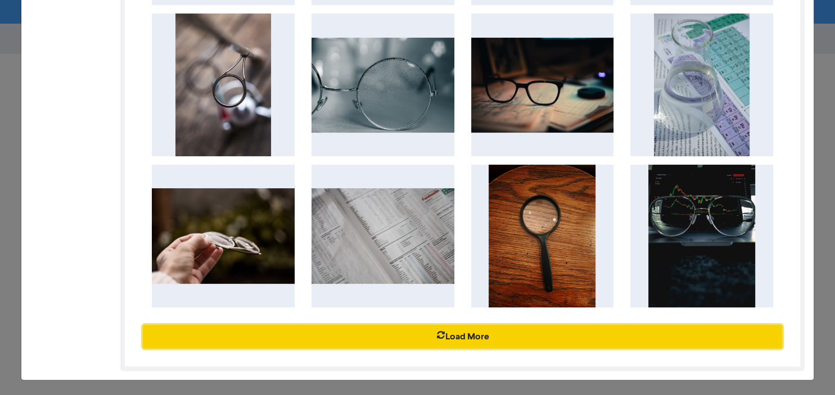
click at [460, 341] on button "Load More" at bounding box center [462, 337] width 639 height 24
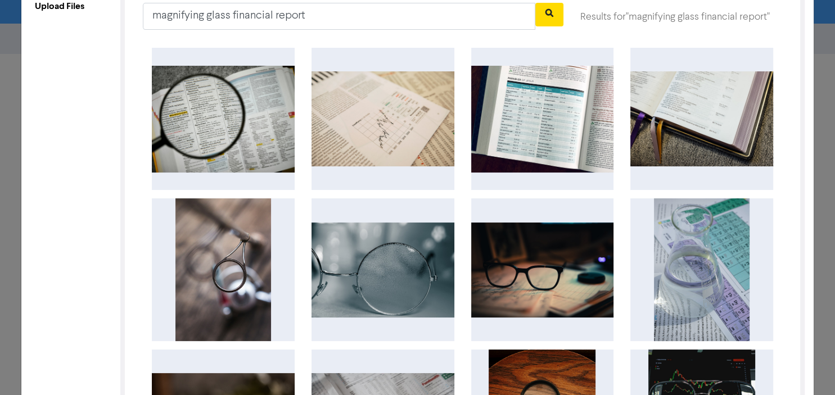
scroll to position [0, 0]
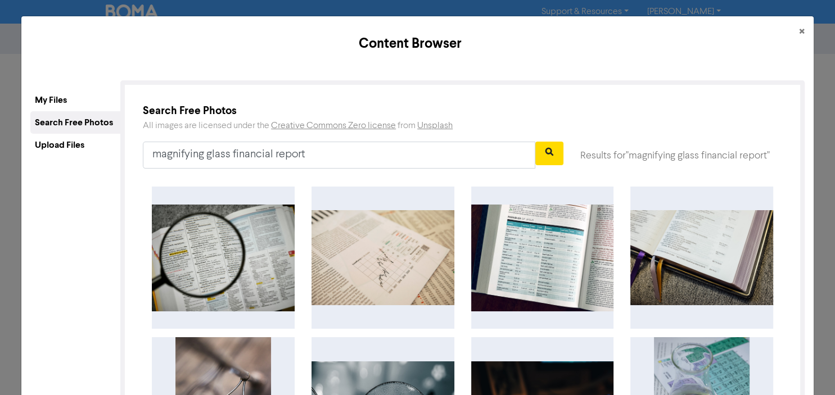
click at [69, 143] on div "Upload Files" at bounding box center [75, 145] width 90 height 22
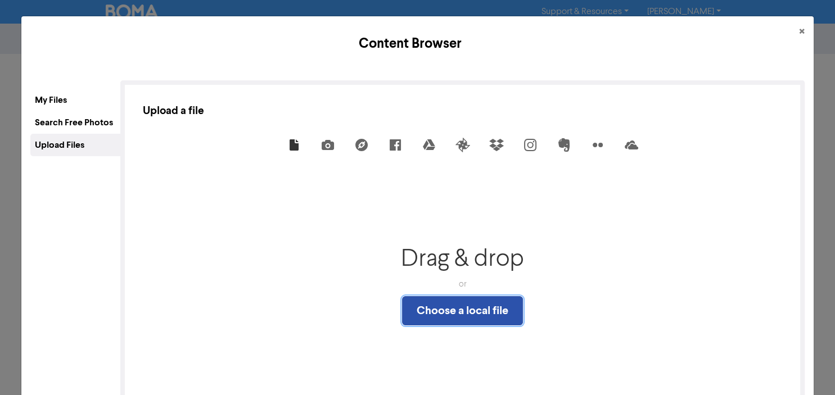
click at [441, 311] on button "Choose a local file" at bounding box center [462, 310] width 121 height 29
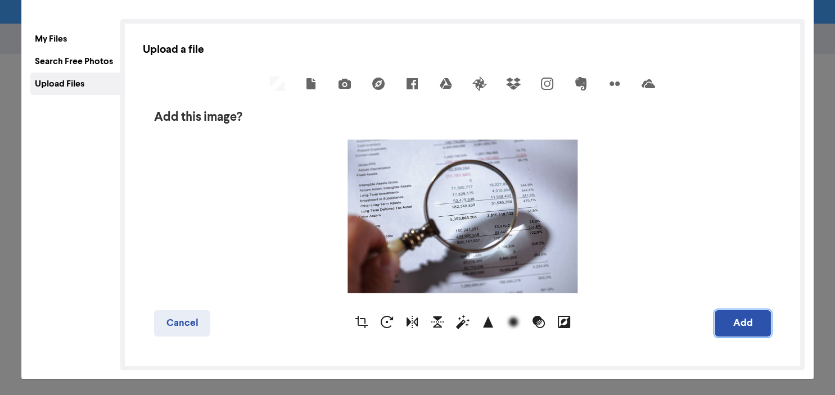
click at [739, 326] on button "Add" at bounding box center [743, 323] width 56 height 26
type textarea "x"
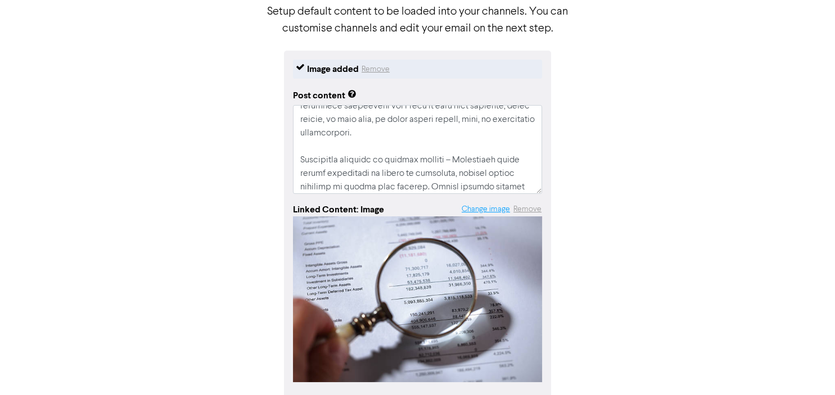
scroll to position [91, 0]
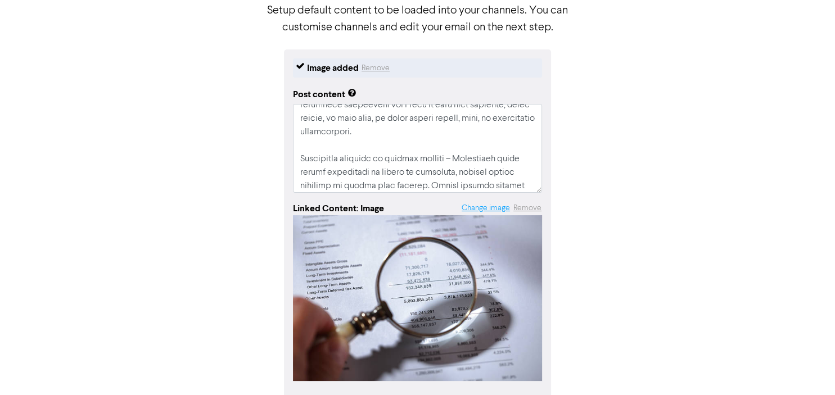
click at [480, 208] on button "Change image" at bounding box center [485, 208] width 49 height 13
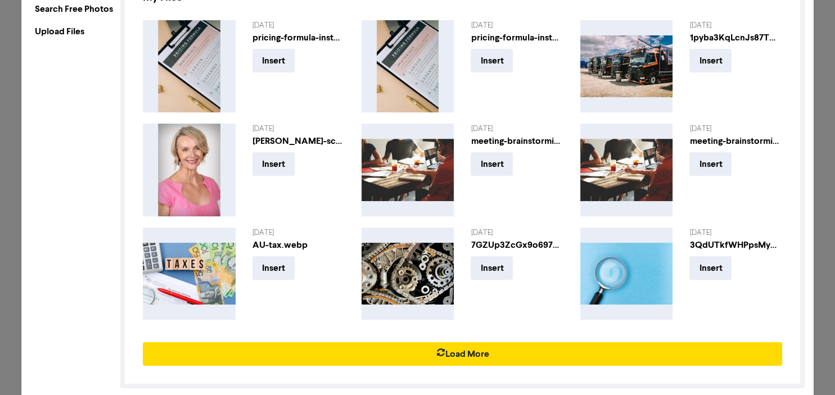
scroll to position [132, 0]
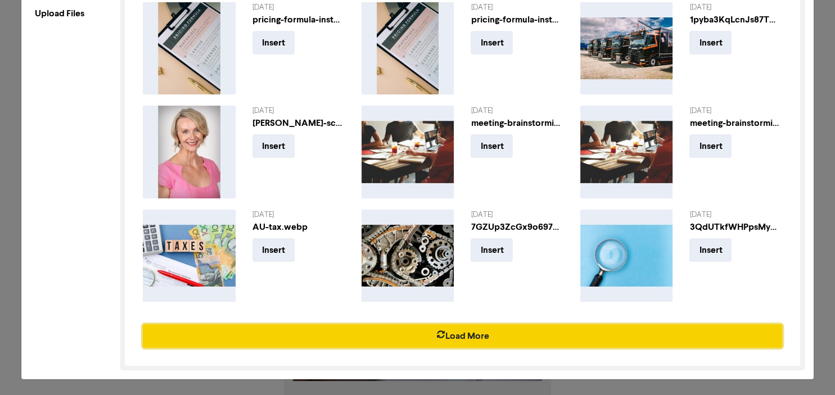
click at [458, 338] on button "Load More" at bounding box center [462, 336] width 639 height 24
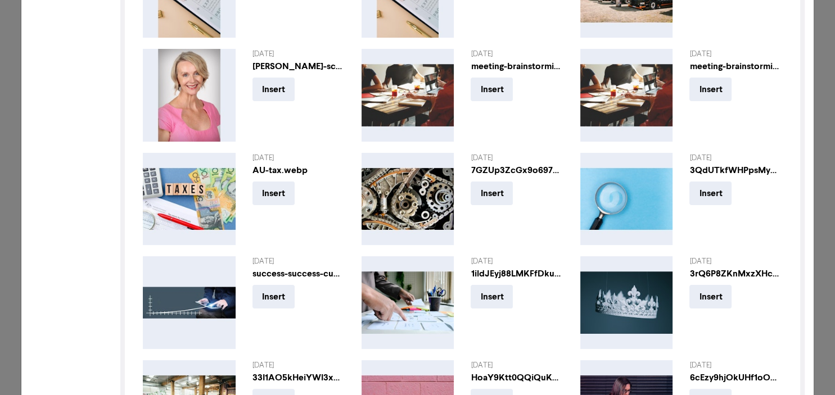
scroll to position [0, 0]
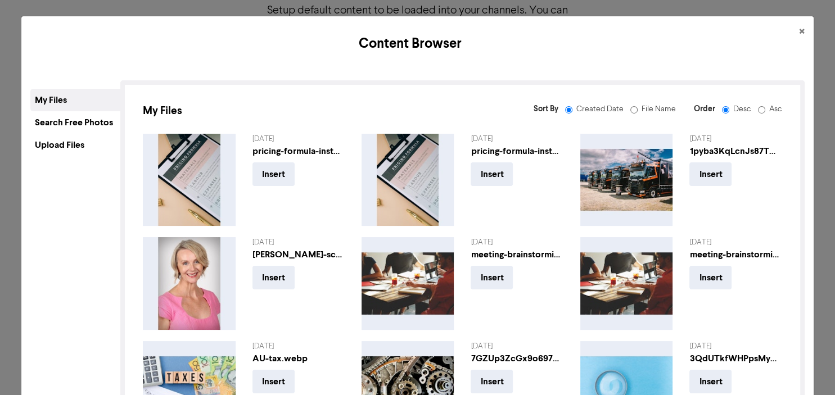
click at [63, 127] on div "Search Free Photos" at bounding box center [75, 122] width 90 height 22
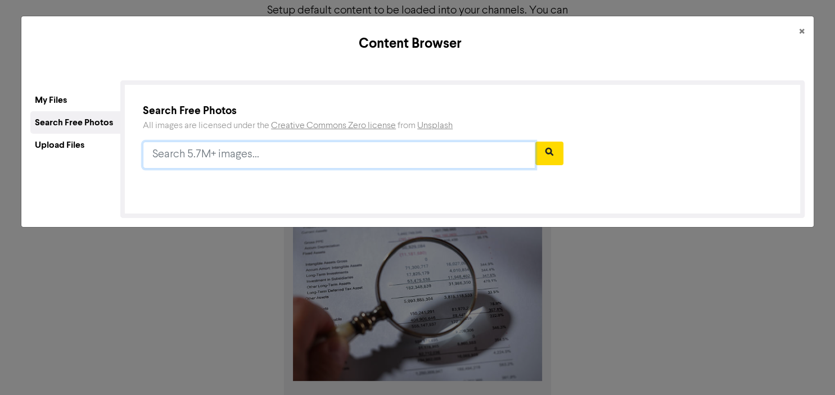
click at [238, 154] on input "text" at bounding box center [339, 155] width 393 height 27
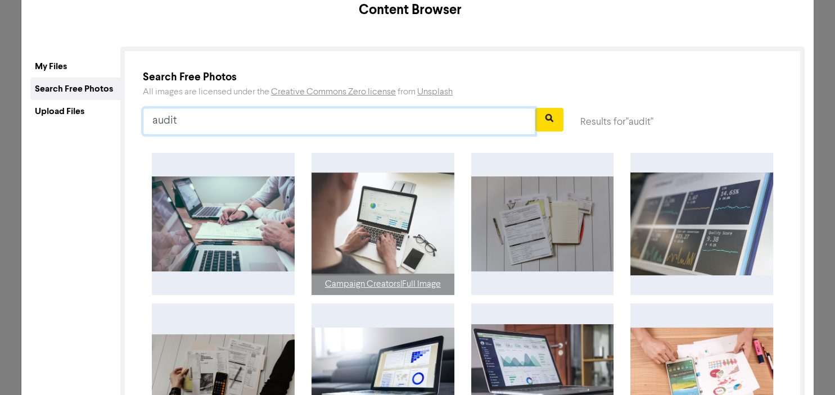
scroll to position [34, 0]
type input "audit"
click at [396, 227] on img at bounding box center [383, 224] width 143 height 103
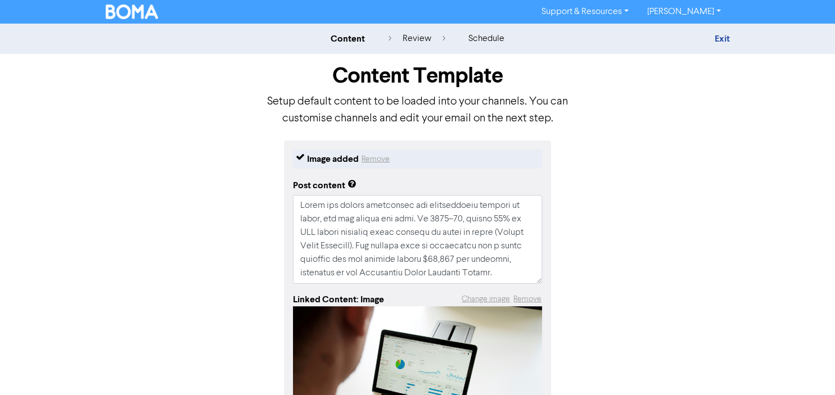
scroll to position [166, 0]
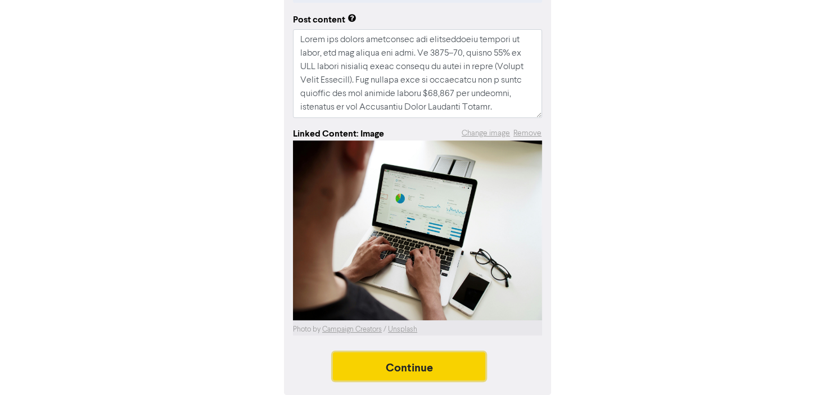
click at [417, 362] on button "Continue" at bounding box center [409, 367] width 153 height 28
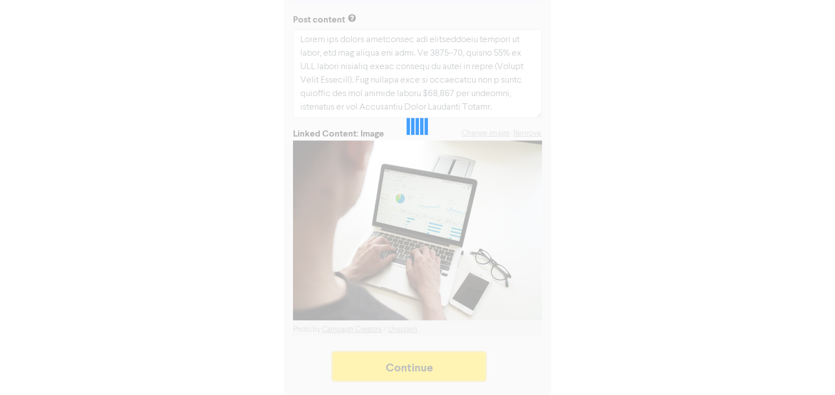
type textarea "x"
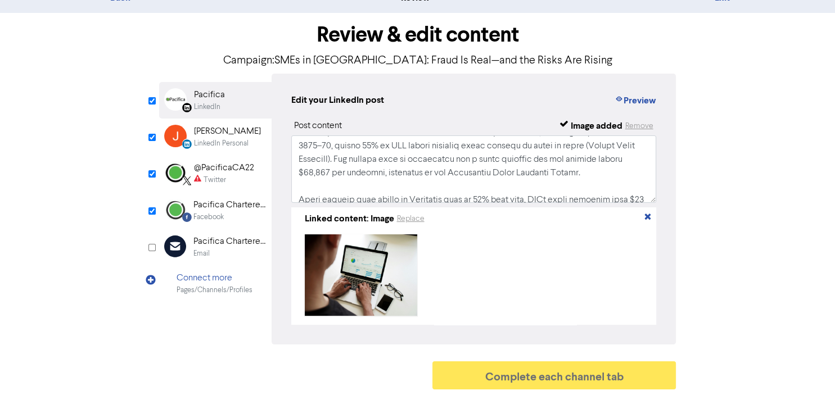
scroll to position [15, 0]
click at [152, 134] on input "checkbox" at bounding box center [151, 137] width 7 height 7
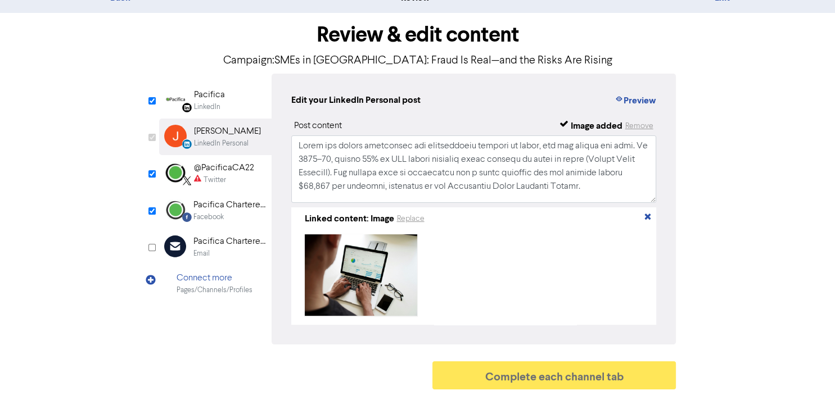
checkbox input "false"
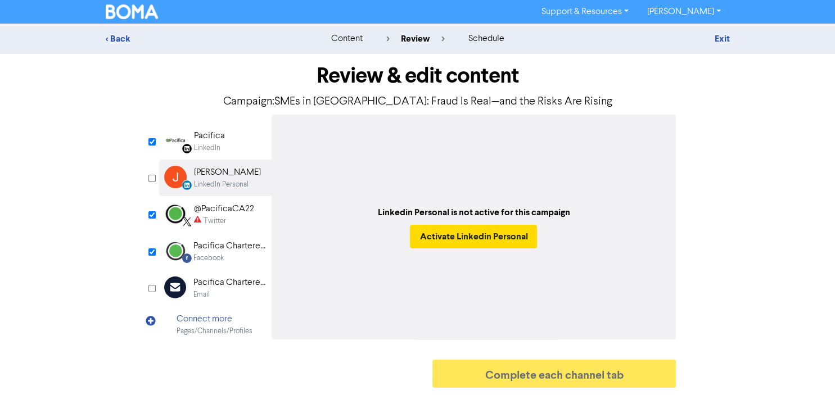
click at [215, 219] on div "Twitter" at bounding box center [215, 221] width 22 height 11
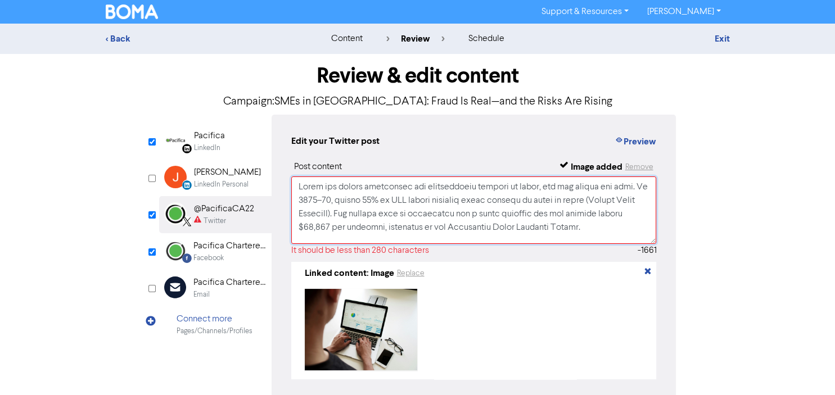
click at [558, 228] on textarea at bounding box center [474, 210] width 366 height 67
drag, startPoint x: 580, startPoint y: 232, endPoint x: 227, endPoint y: 164, distance: 360.1
click at [291, 177] on textarea at bounding box center [474, 210] width 366 height 67
paste textarea "Fraud costs Aussie SMEs big—nearly 12% of business owners reported being target…"
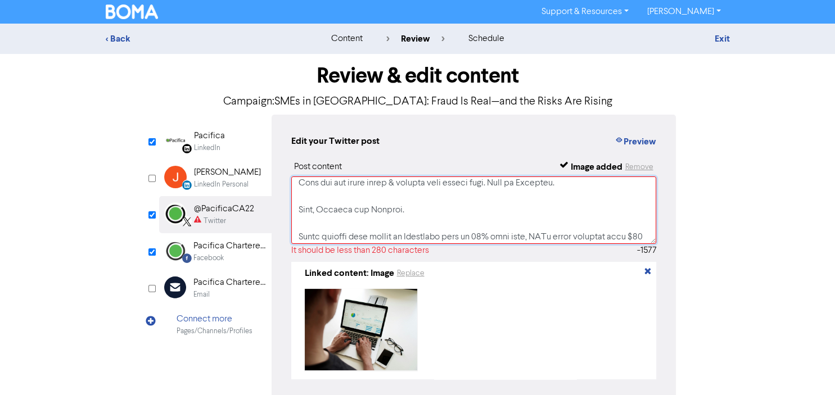
scroll to position [55, 0]
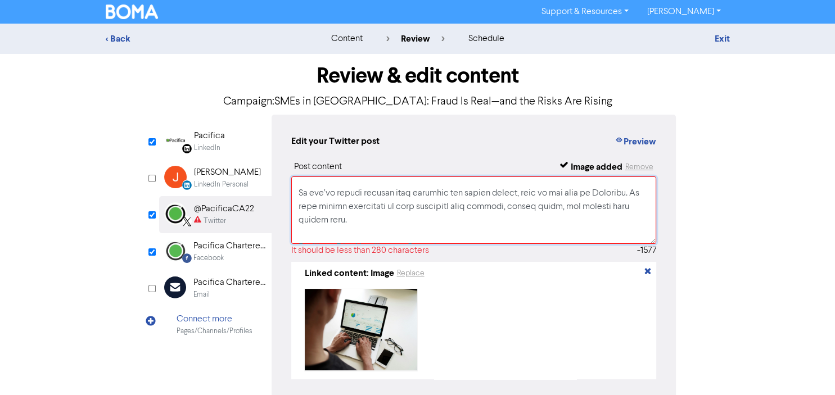
drag, startPoint x: 300, startPoint y: 218, endPoint x: 552, endPoint y: 315, distance: 269.5
click at [552, 244] on textarea at bounding box center [474, 210] width 366 height 67
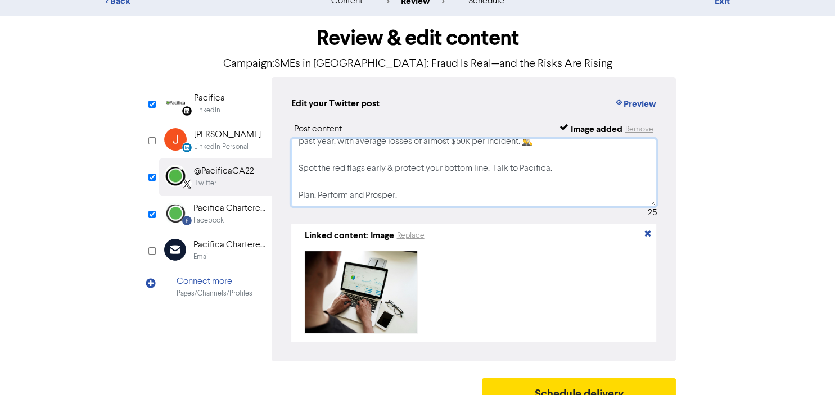
scroll to position [40, 0]
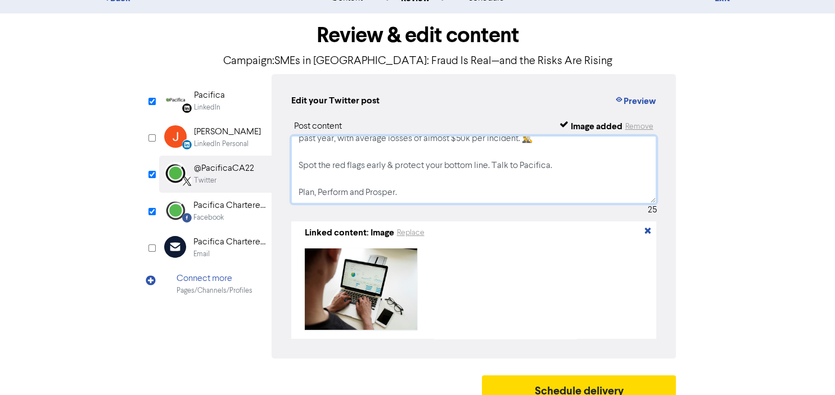
type textarea "Fraud costs Aussie SMEs big—nearly 12% of business owners reported being target…"
click at [206, 213] on div "Facebook" at bounding box center [208, 218] width 30 height 11
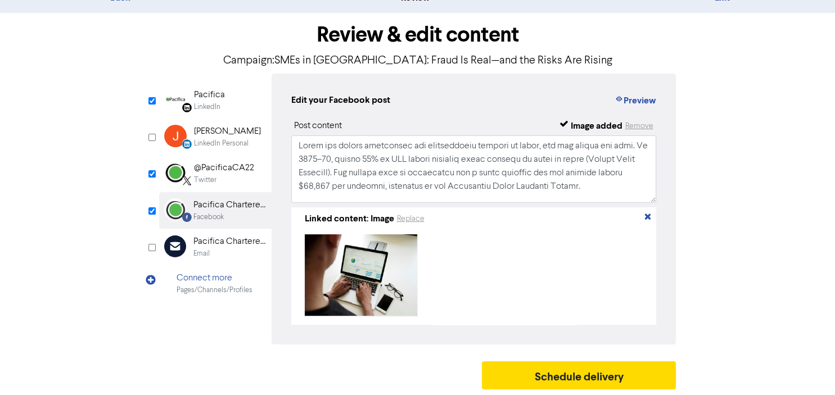
scroll to position [0, 0]
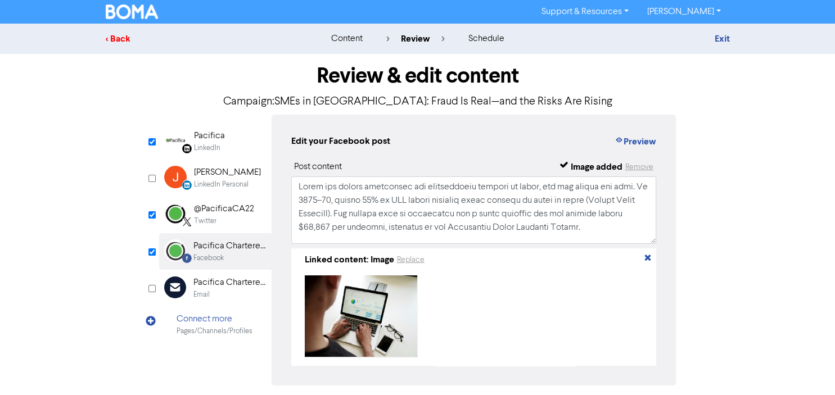
click at [121, 40] on div "< Back" at bounding box center [204, 38] width 197 height 13
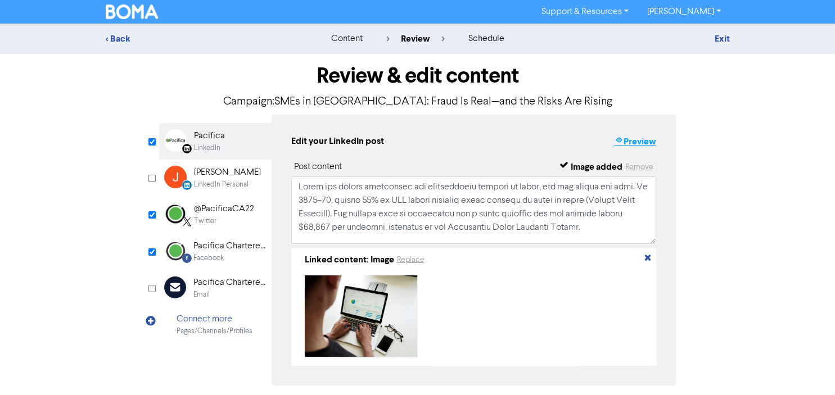
click at [631, 143] on button "Preview" at bounding box center [635, 141] width 43 height 15
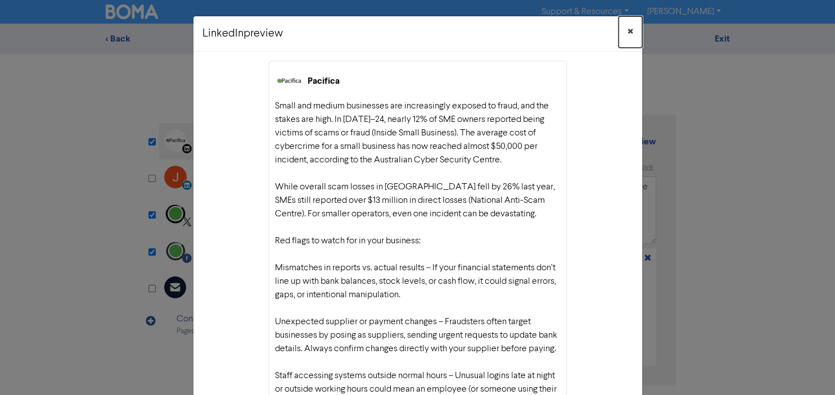
click at [628, 30] on span "×" at bounding box center [631, 32] width 6 height 17
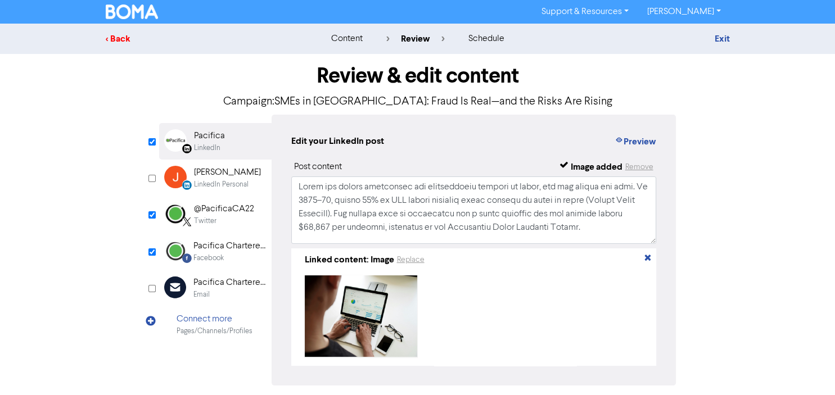
click at [114, 37] on div "< Back" at bounding box center [204, 38] width 197 height 13
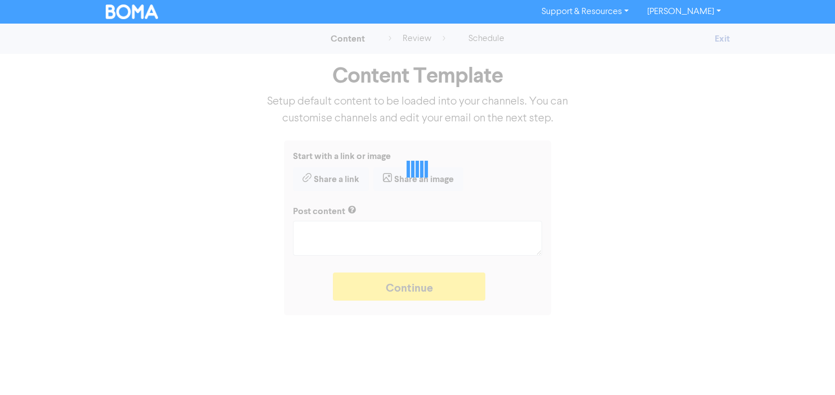
type textarea "x"
type textarea "Lorem ips dolors ametconsec adi elitseddoeiu tempori ut labor, etd mag aliqua e…"
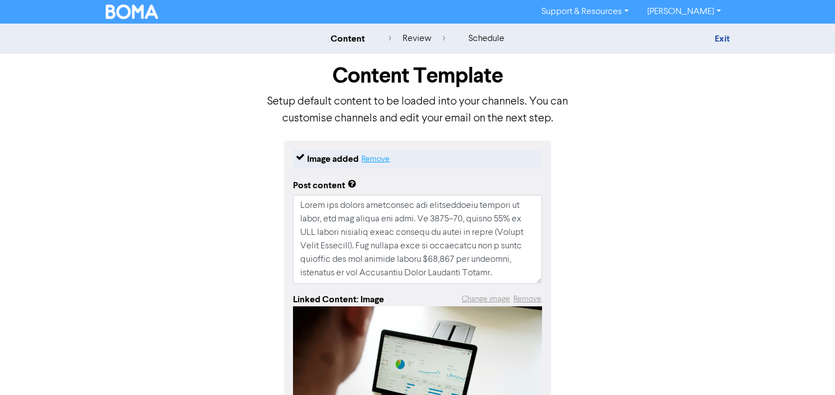
click at [372, 161] on button "Remove" at bounding box center [375, 158] width 29 height 13
type textarea "x"
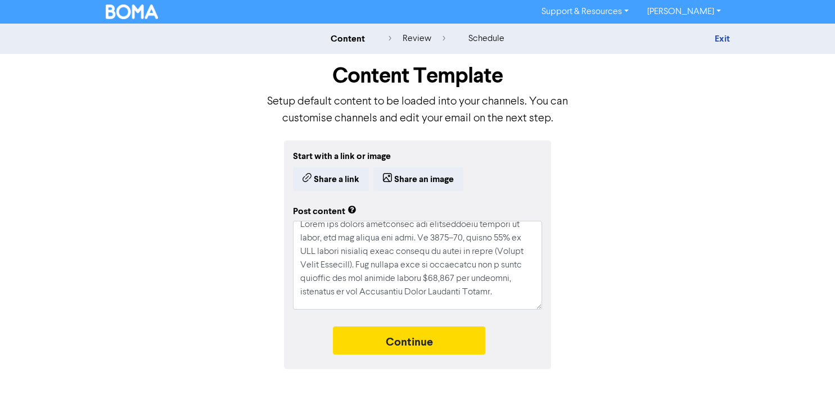
scroll to position [8, 0]
click at [723, 38] on link "Exit" at bounding box center [721, 38] width 15 height 11
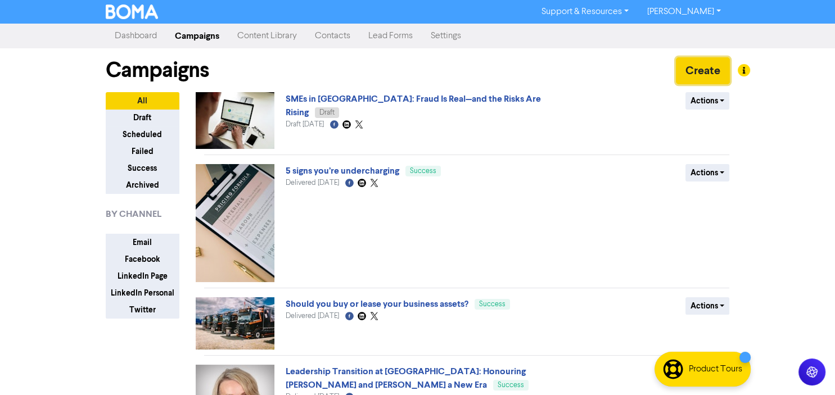
click at [720, 75] on button "Create" at bounding box center [703, 70] width 54 height 27
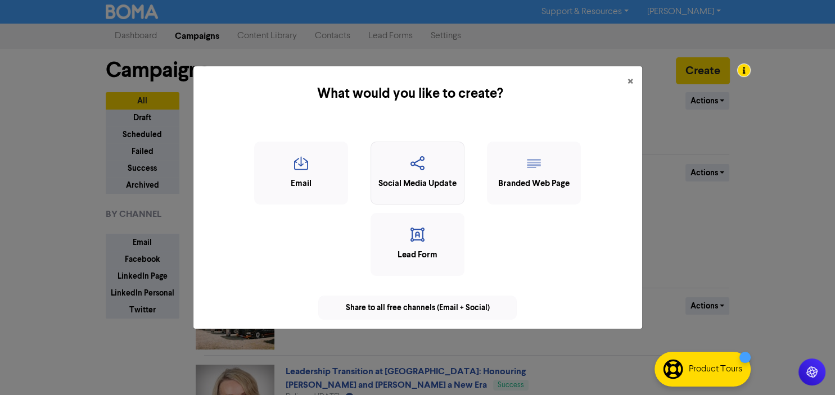
click at [424, 184] on div "Social Media Update" at bounding box center [418, 184] width 82 height 13
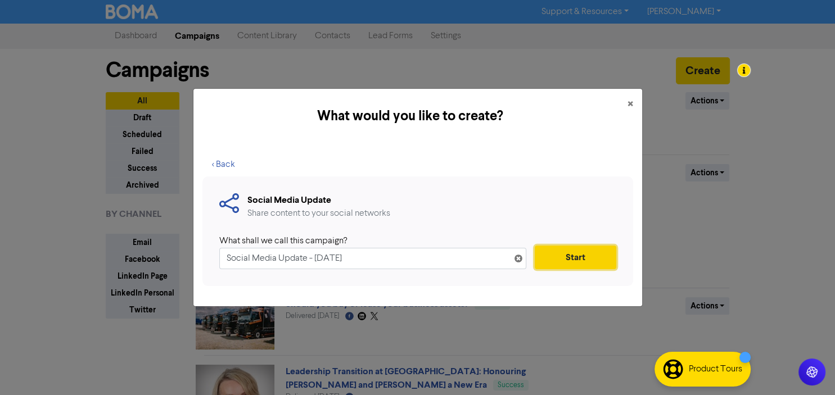
click at [555, 262] on button "Start" at bounding box center [576, 258] width 82 height 24
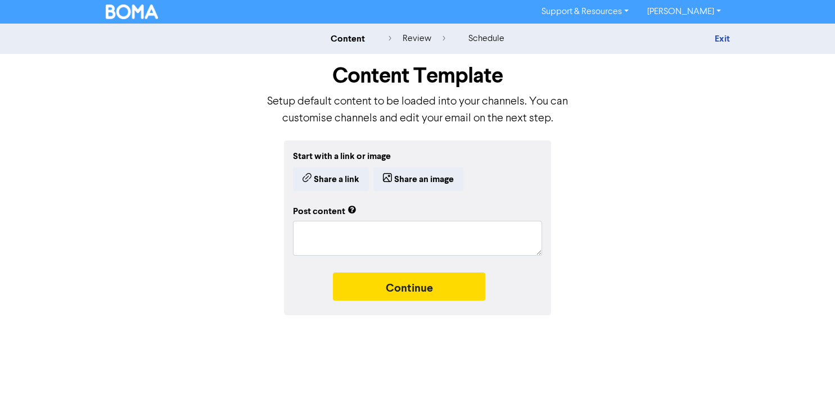
click at [730, 38] on div "Exit" at bounding box center [632, 38] width 214 height 13
click at [721, 37] on link "Exit" at bounding box center [721, 38] width 15 height 11
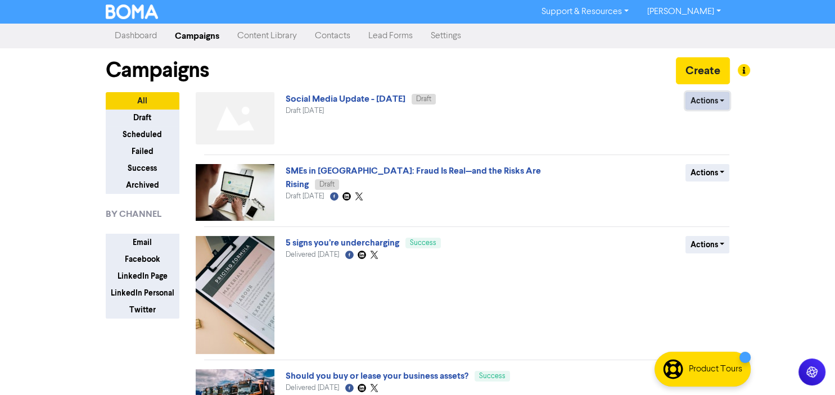
click at [720, 100] on button "Actions" at bounding box center [708, 100] width 44 height 17
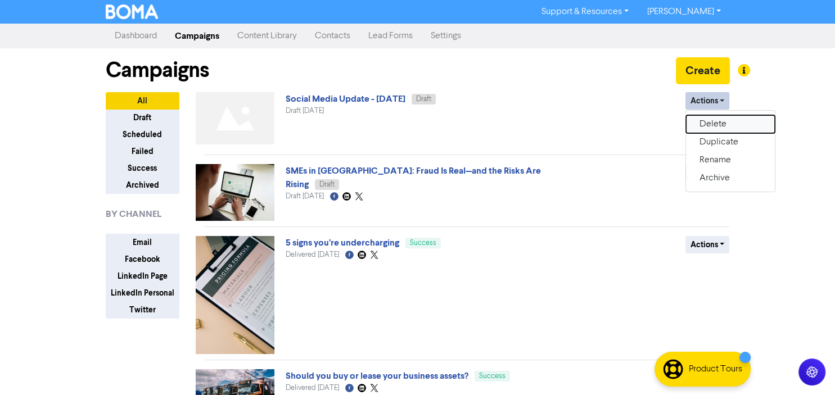
click at [711, 124] on button "Delete" at bounding box center [730, 124] width 89 height 18
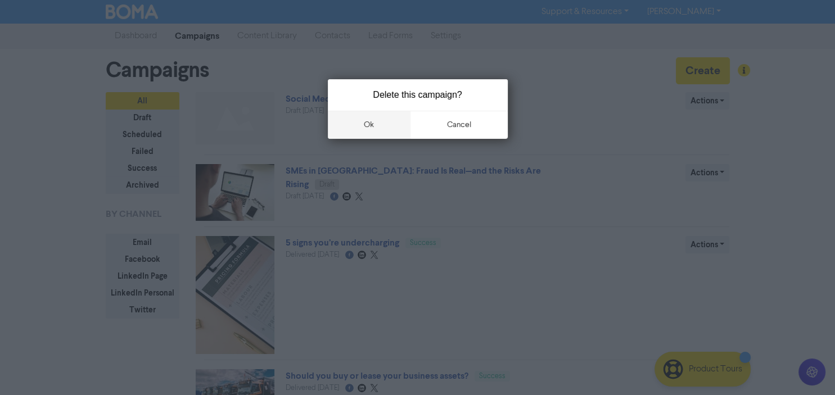
click at [390, 123] on button "ok" at bounding box center [369, 125] width 83 height 28
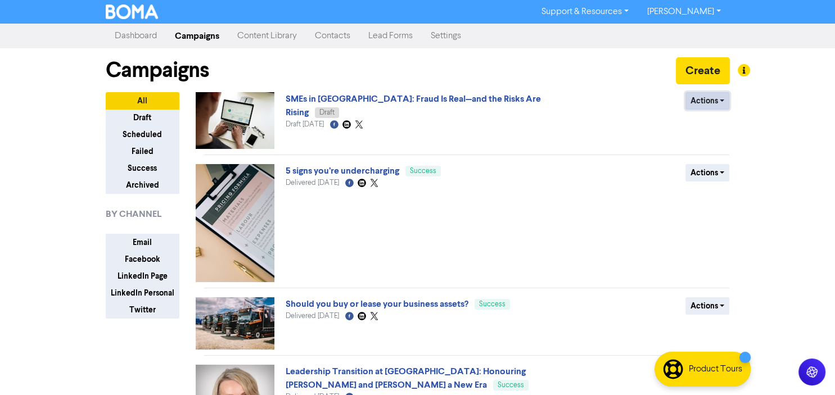
click at [716, 100] on button "Actions" at bounding box center [708, 100] width 44 height 17
click at [440, 97] on link "SMEs in [GEOGRAPHIC_DATA]: Fraud Is Real—and the Risks Are Rising" at bounding box center [413, 105] width 255 height 25
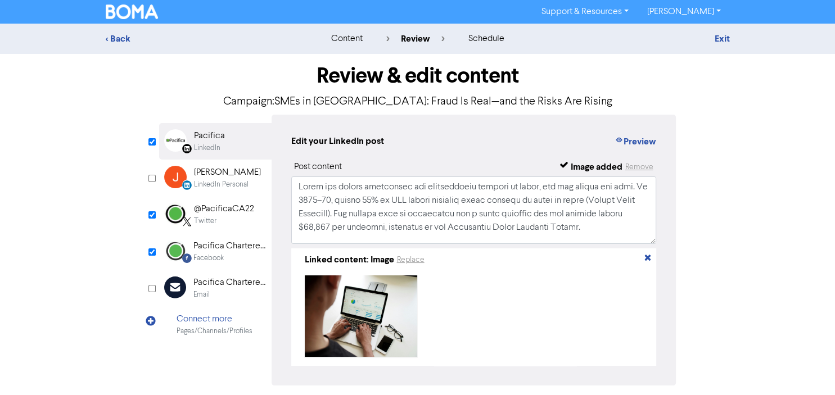
scroll to position [45, 0]
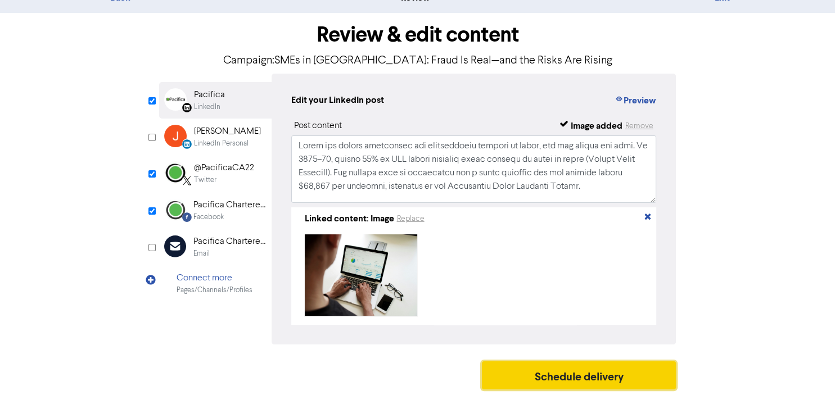
click at [560, 377] on button "Schedule delivery" at bounding box center [579, 376] width 195 height 28
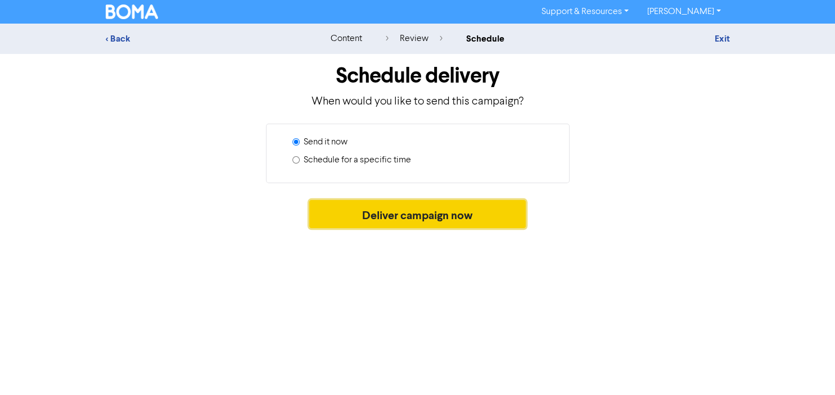
click at [412, 214] on button "Deliver campaign now" at bounding box center [417, 214] width 217 height 28
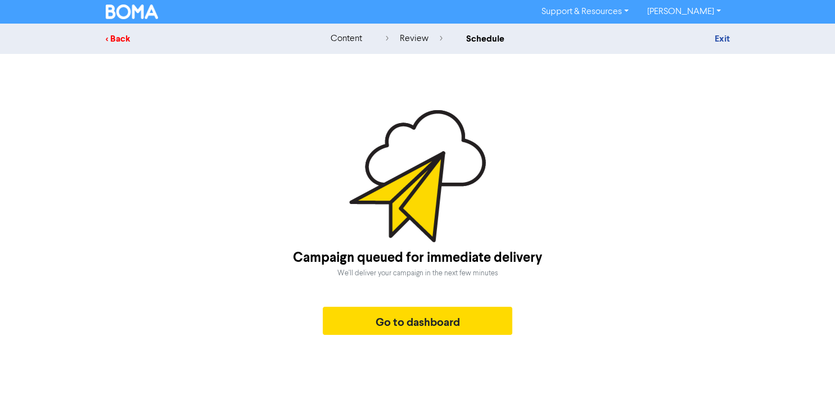
click at [116, 41] on div "< Back" at bounding box center [204, 38] width 197 height 13
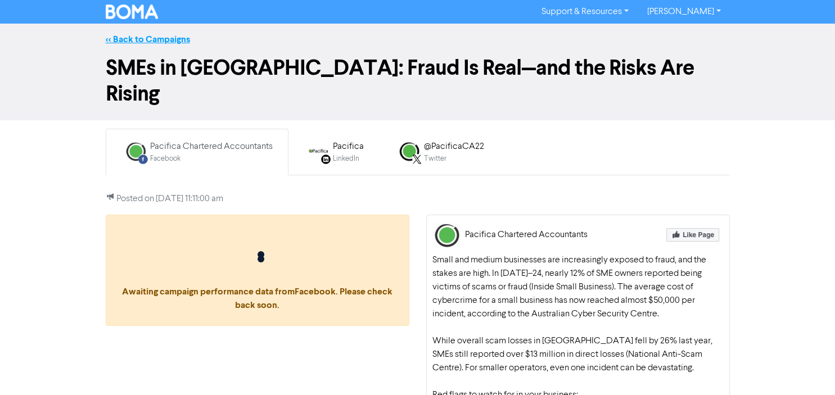
click at [145, 37] on link "<< Back to Campaigns" at bounding box center [148, 39] width 84 height 11
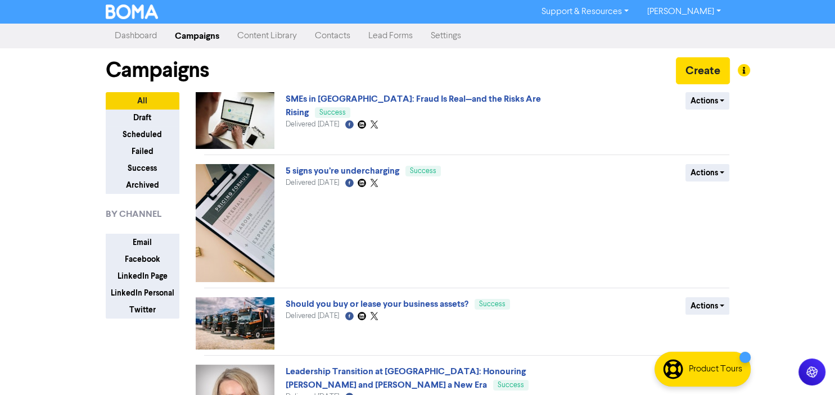
click at [247, 202] on img at bounding box center [235, 223] width 79 height 118
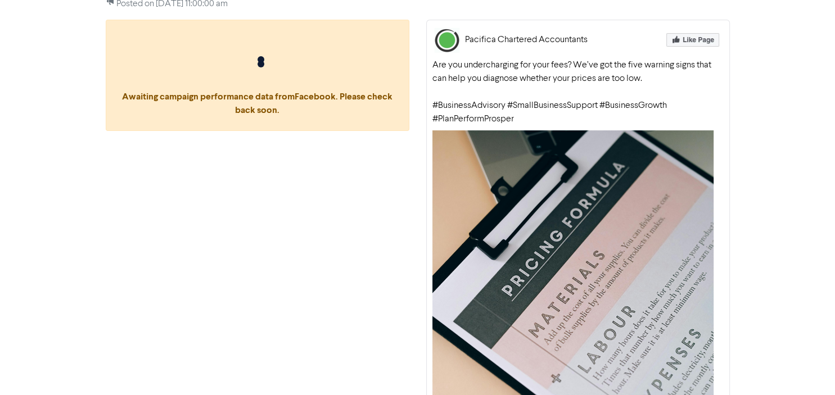
scroll to position [175, 0]
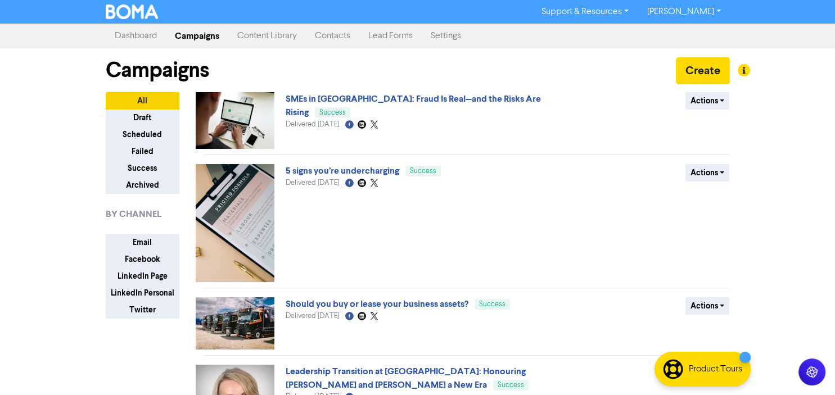
click at [248, 115] on img at bounding box center [235, 120] width 79 height 57
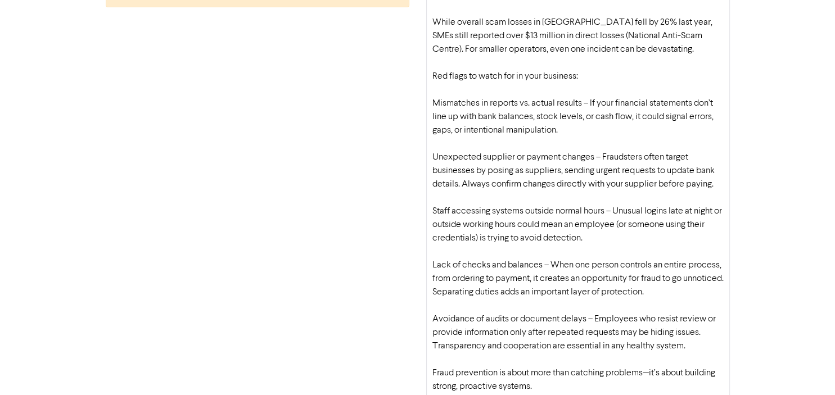
scroll to position [299, 0]
